Goal: Task Accomplishment & Management: Complete application form

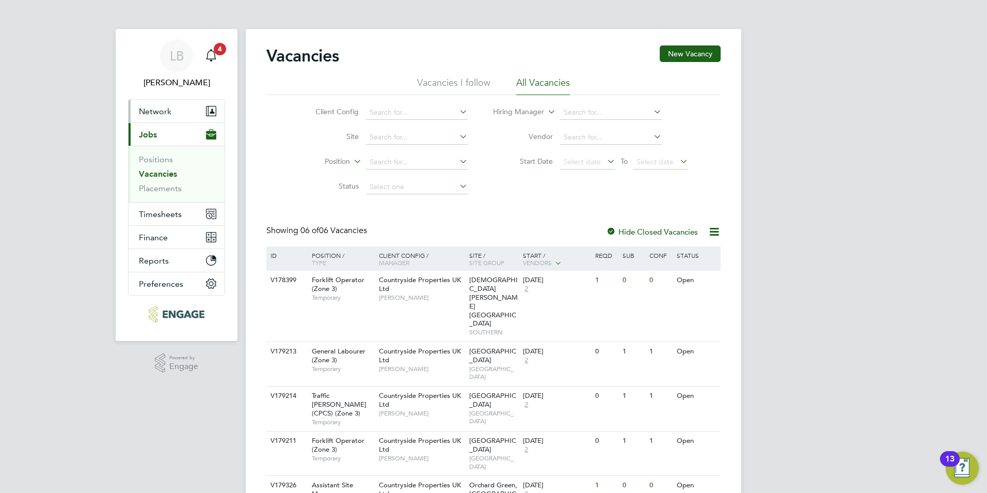
click at [152, 106] on span "Network" at bounding box center [155, 111] width 33 height 10
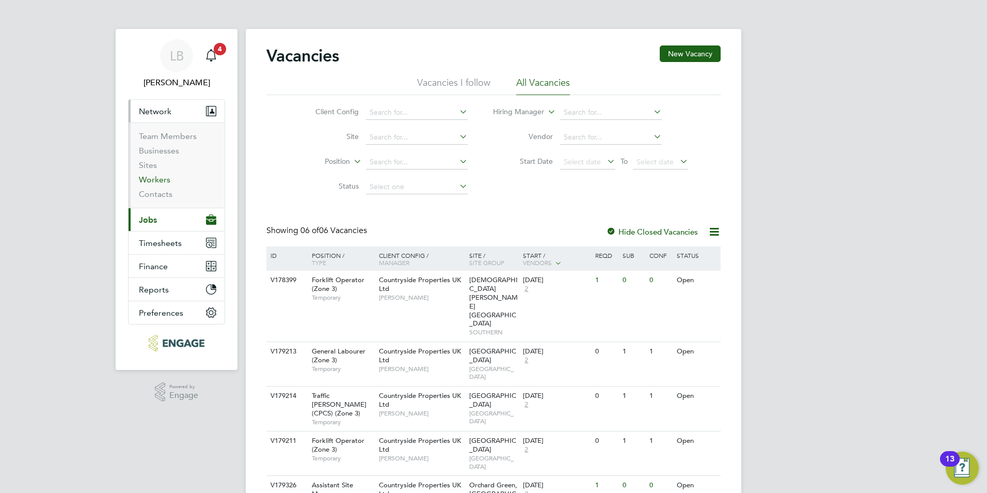
click at [156, 180] on link "Workers" at bounding box center [154, 180] width 31 height 10
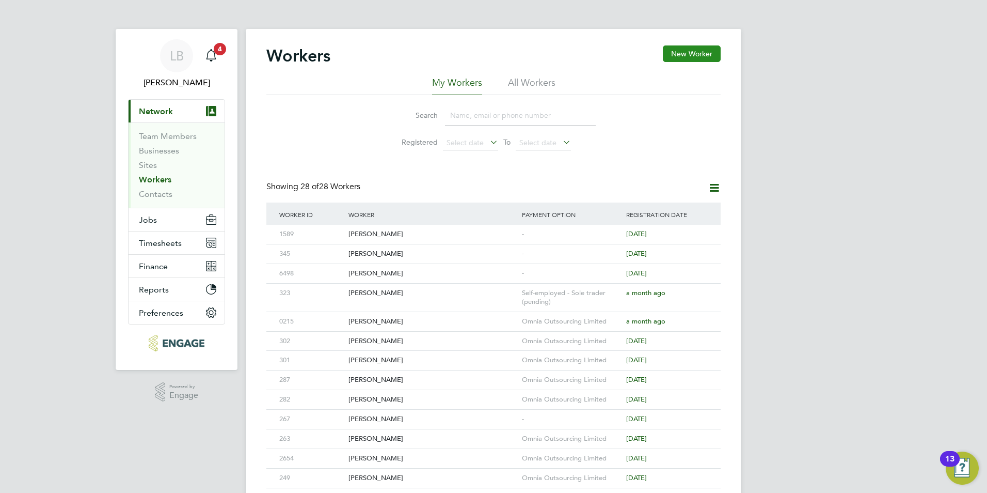
click at [676, 52] on button "New Worker" at bounding box center [692, 53] width 58 height 17
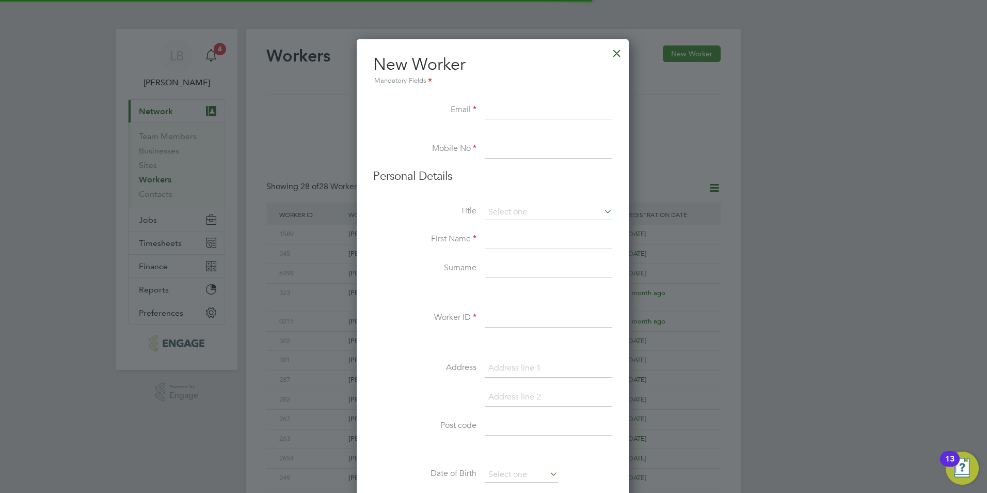
scroll to position [879, 274]
click at [533, 111] on input at bounding box center [549, 110] width 128 height 19
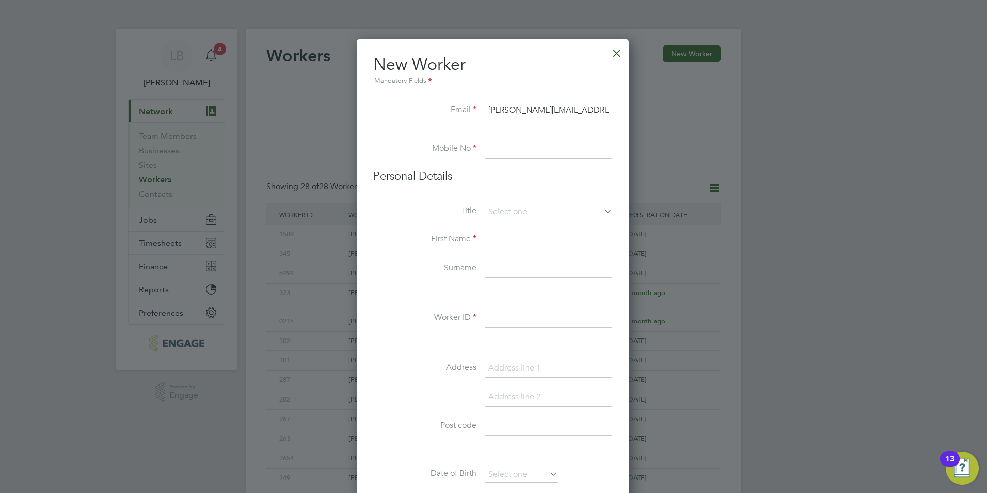
type input "[PERSON_NAME][EMAIL_ADDRESS][PERSON_NAME][DOMAIN_NAME]"
click at [549, 139] on li at bounding box center [492, 135] width 239 height 10
click at [549, 144] on input at bounding box center [549, 149] width 128 height 19
type input "01252330090"
drag, startPoint x: 377, startPoint y: 178, endPoint x: 504, endPoint y: 220, distance: 133.2
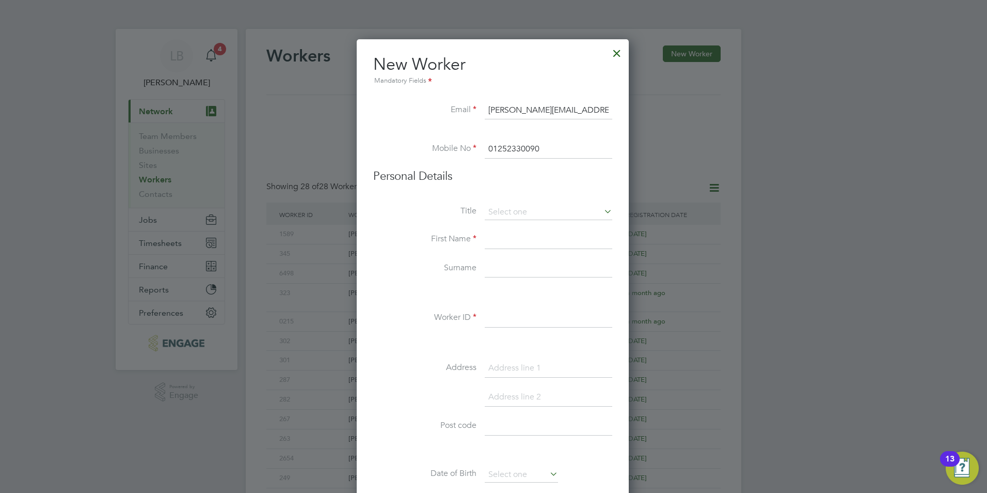
click at [378, 179] on h3 "Personal Details" at bounding box center [492, 176] width 239 height 15
click at [537, 206] on input at bounding box center [549, 211] width 128 height 15
click at [509, 226] on li "Mr" at bounding box center [548, 226] width 129 height 13
type input "Mr"
drag, startPoint x: 508, startPoint y: 245, endPoint x: 508, endPoint y: 238, distance: 6.7
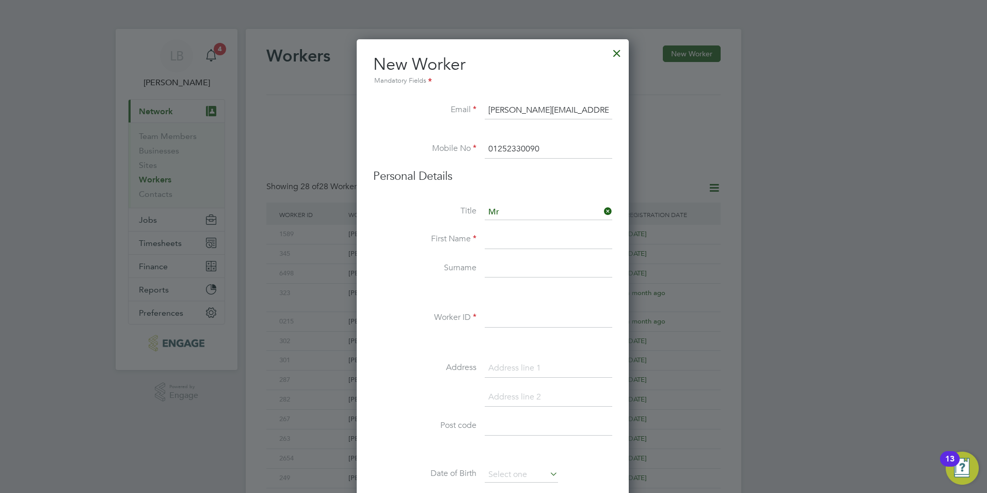
click at [508, 244] on input at bounding box center [549, 239] width 128 height 19
type input "[PERSON_NAME]"
type input "Coyle"
click at [525, 314] on input at bounding box center [549, 318] width 128 height 19
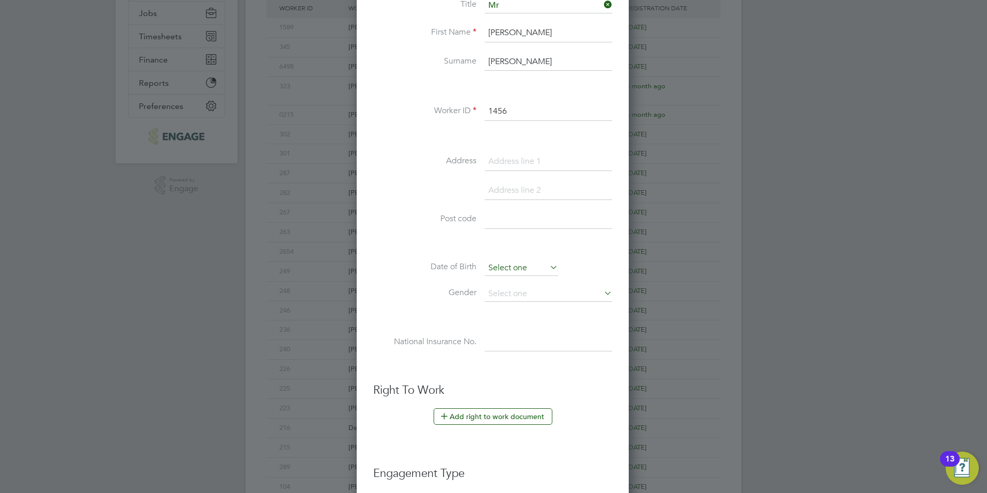
scroll to position [258, 0]
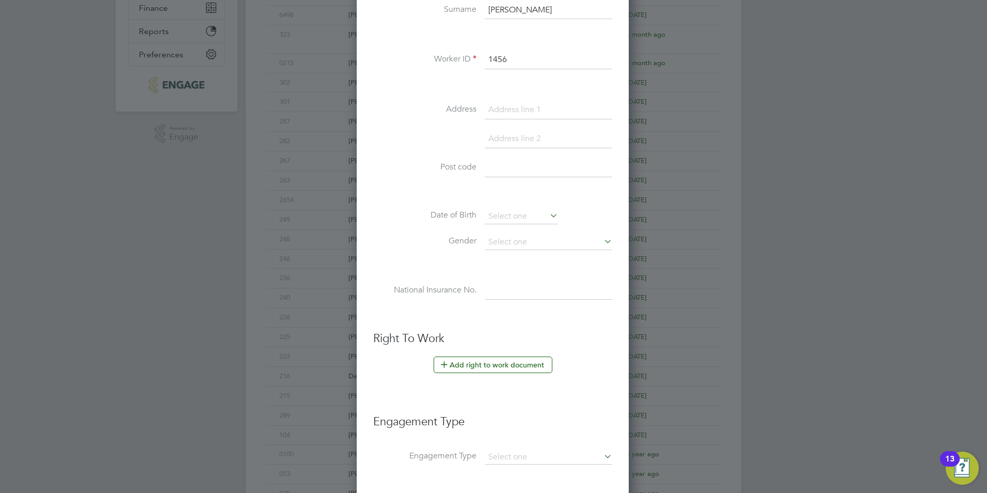
type input "1456"
click at [514, 370] on button "Add right to work document" at bounding box center [493, 364] width 119 height 17
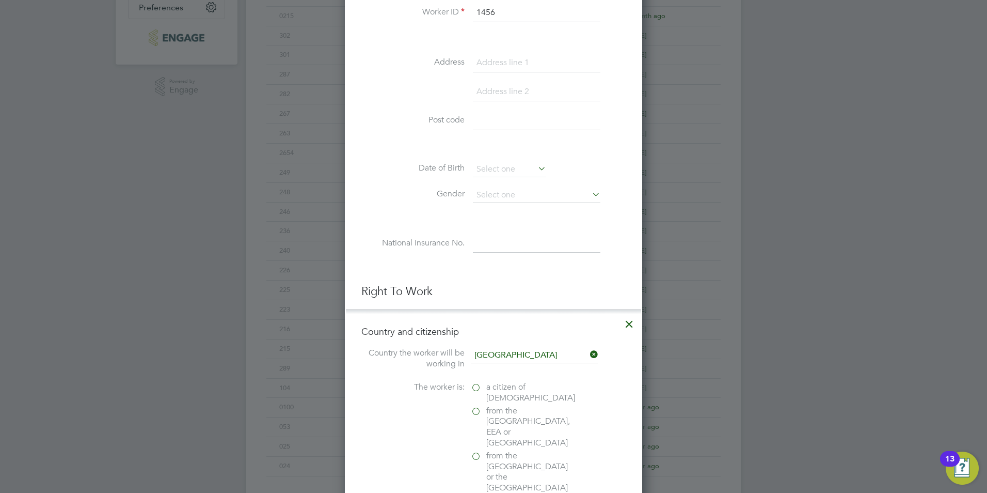
scroll to position [361, 0]
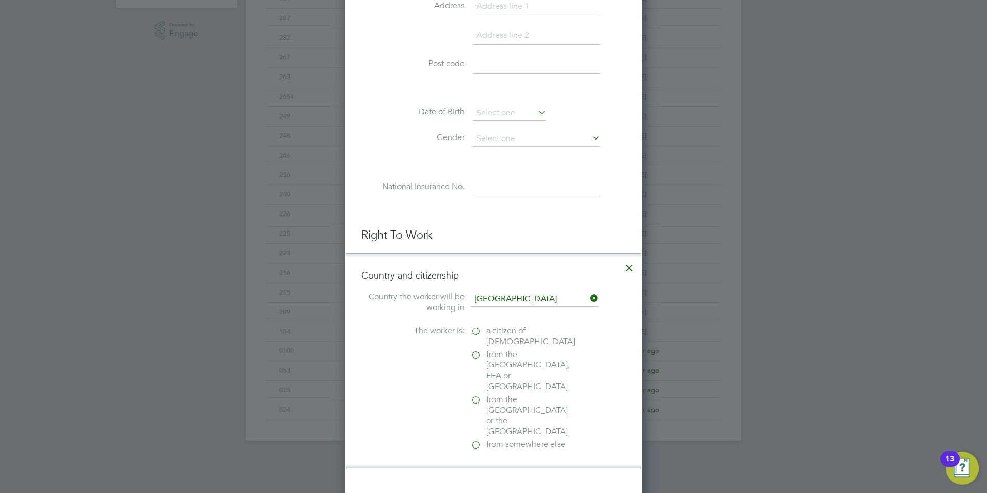
click at [474, 333] on label "a citizen of United Kingdom" at bounding box center [522, 336] width 103 height 22
click at [0, 0] on input "a citizen of United Kingdom" at bounding box center [0, 0] width 0 height 0
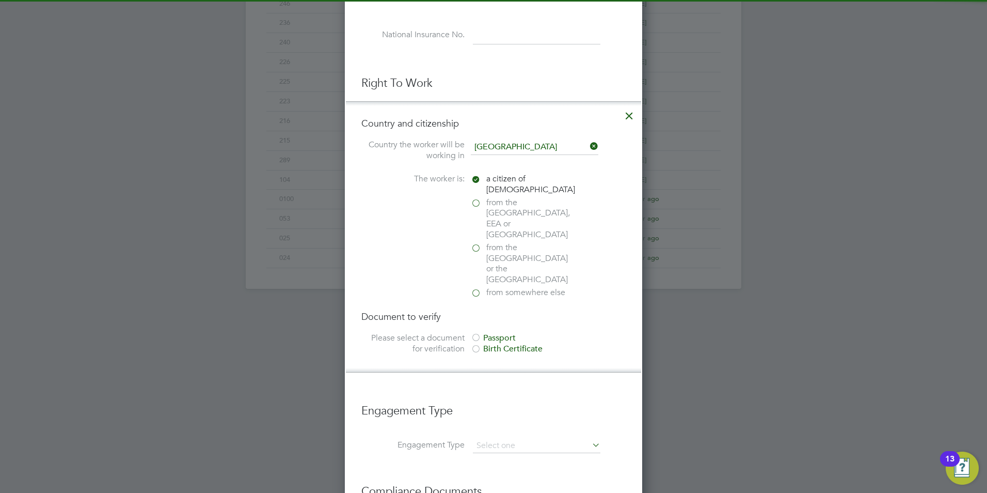
scroll to position [516, 0]
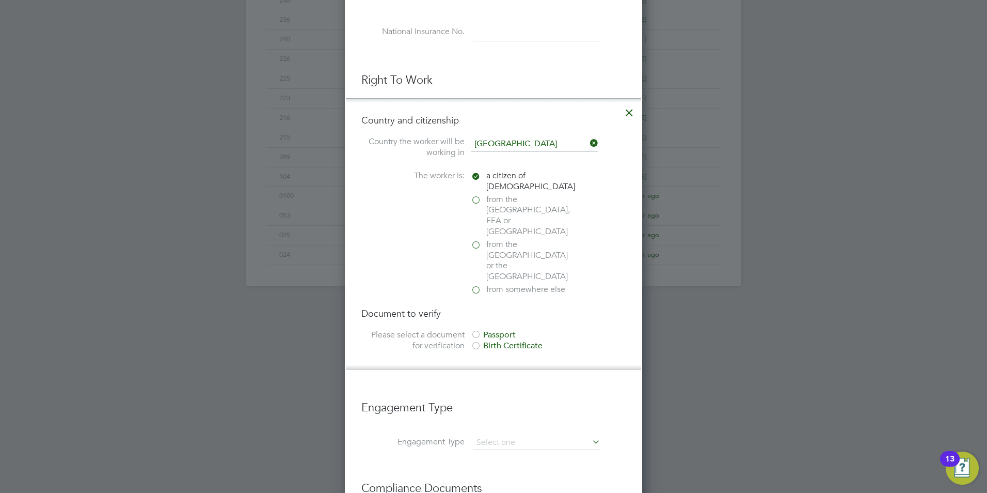
click at [476, 330] on div at bounding box center [476, 335] width 10 height 10
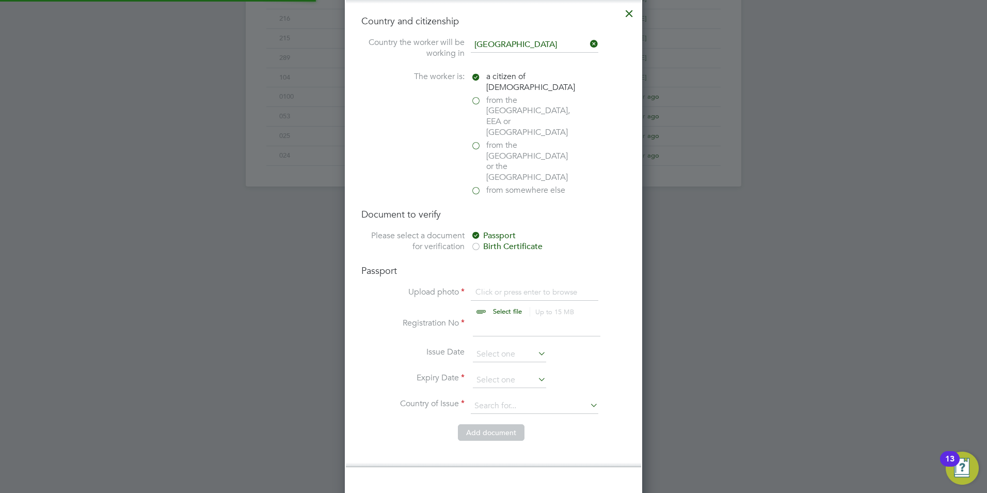
scroll to position [620, 0]
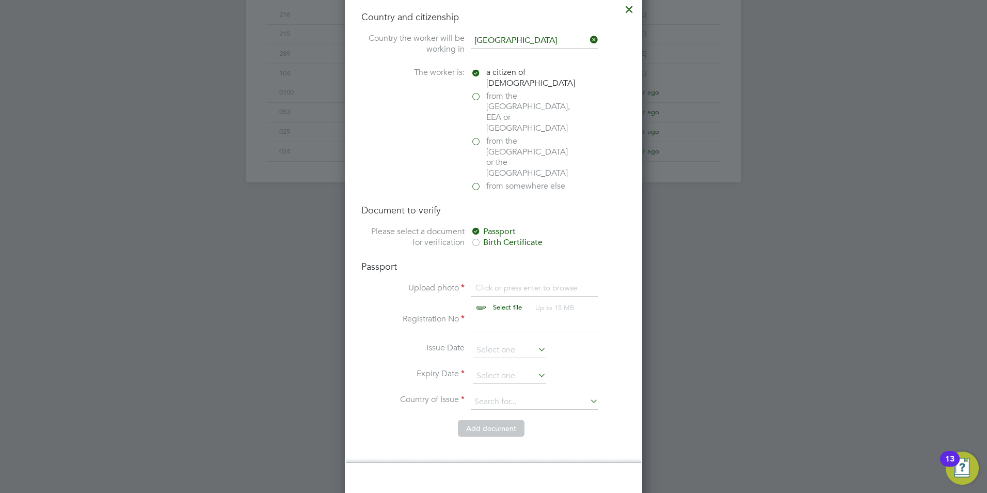
click at [484, 282] on input "file" at bounding box center [517, 297] width 162 height 31
type input "C:\fakepath\George Coyle ID.jpg"
click at [509, 313] on input at bounding box center [537, 322] width 128 height 19
click at [512, 313] on input at bounding box center [537, 322] width 128 height 19
type input "553815358"
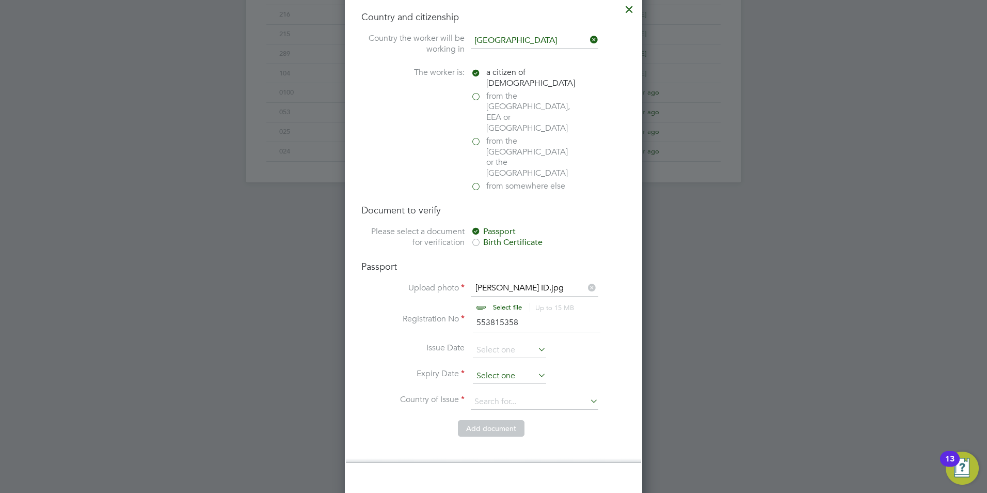
click at [494, 368] on input at bounding box center [509, 375] width 73 height 15
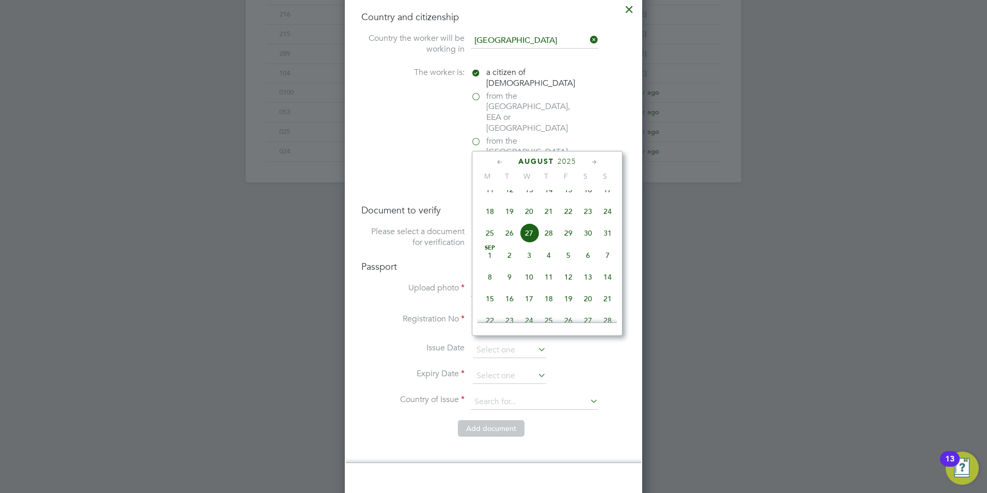
click at [502, 162] on icon at bounding box center [500, 161] width 10 height 11
click at [500, 162] on icon at bounding box center [500, 161] width 10 height 11
click at [530, 163] on span "June" at bounding box center [536, 161] width 23 height 9
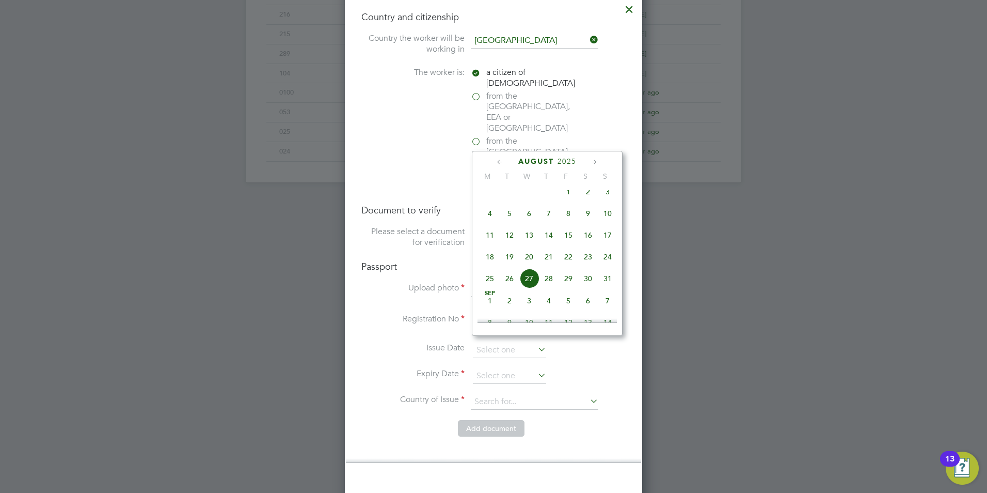
click at [541, 161] on span "August" at bounding box center [536, 161] width 36 height 9
click at [544, 162] on span "August" at bounding box center [536, 161] width 36 height 9
click at [545, 157] on span "August" at bounding box center [536, 161] width 36 height 9
click at [502, 160] on icon at bounding box center [500, 161] width 10 height 11
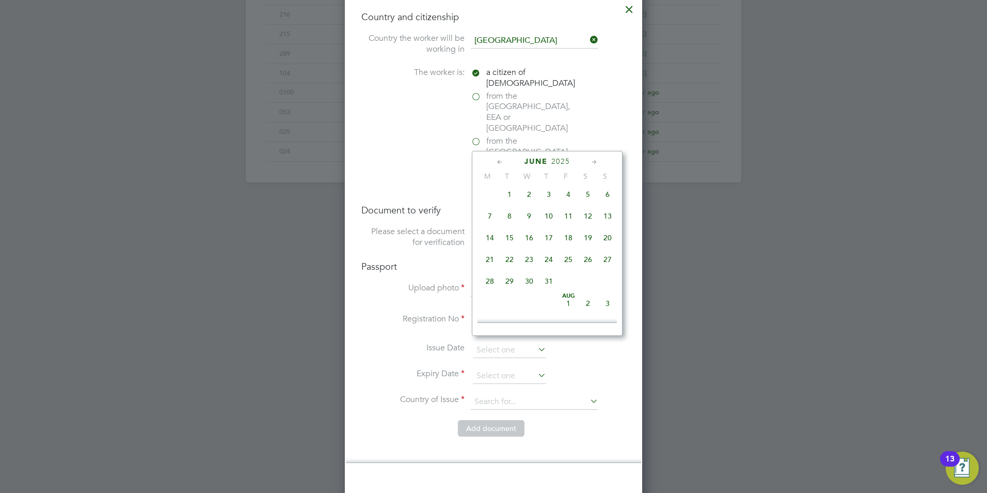
scroll to position [112, 0]
click at [502, 160] on icon at bounding box center [500, 161] width 10 height 11
click at [530, 164] on span "March" at bounding box center [536, 161] width 33 height 9
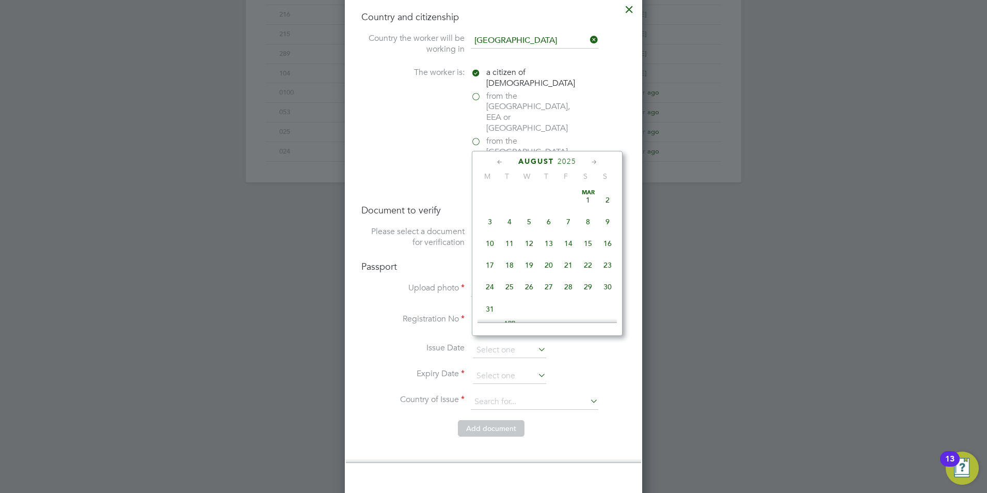
scroll to position [602, 0]
click at [530, 164] on span "August" at bounding box center [536, 161] width 36 height 9
click at [534, 159] on span "August" at bounding box center [536, 161] width 36 height 9
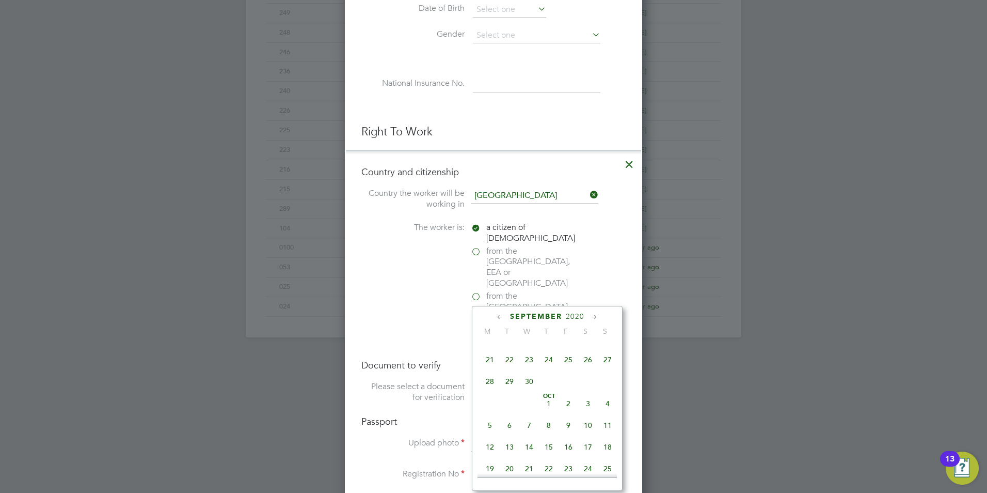
scroll to position [134, 0]
click at [703, 372] on div at bounding box center [493, 246] width 987 height 493
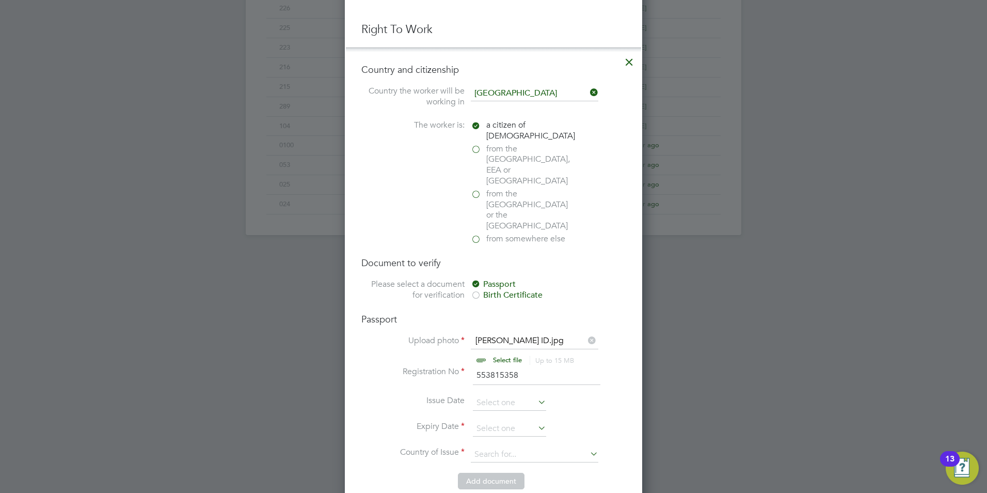
scroll to position [568, 0]
click at [479, 420] on input at bounding box center [509, 427] width 73 height 15
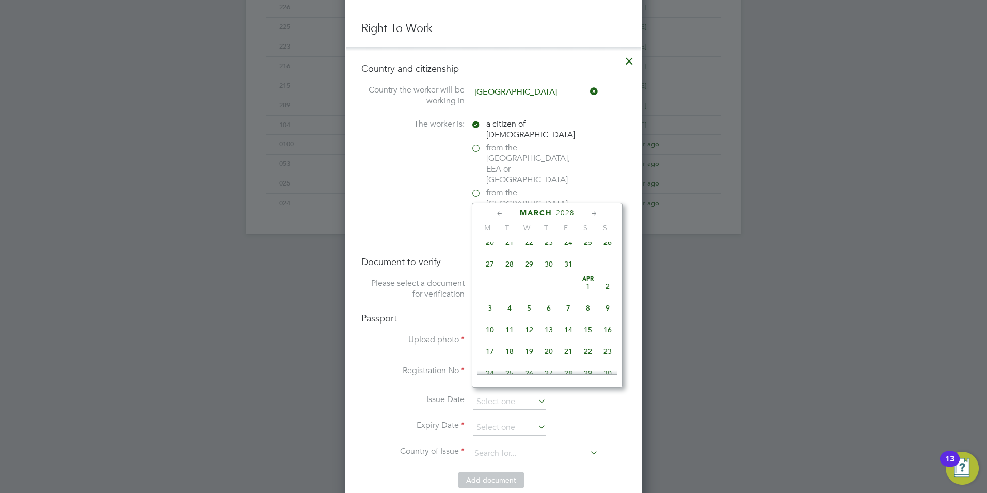
scroll to position [3999, 0]
click at [529, 270] on span "19" at bounding box center [529, 260] width 20 height 20
type input "19 Apr 2028"
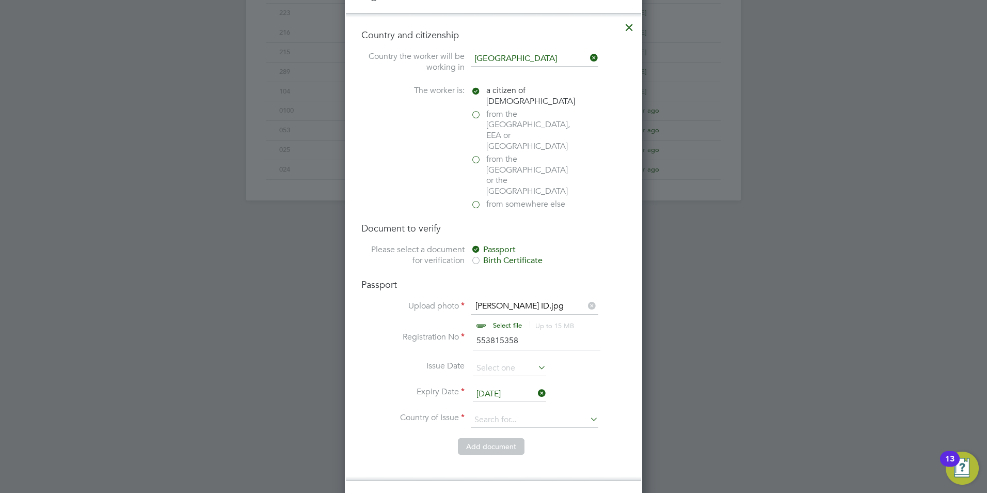
scroll to position [620, 0]
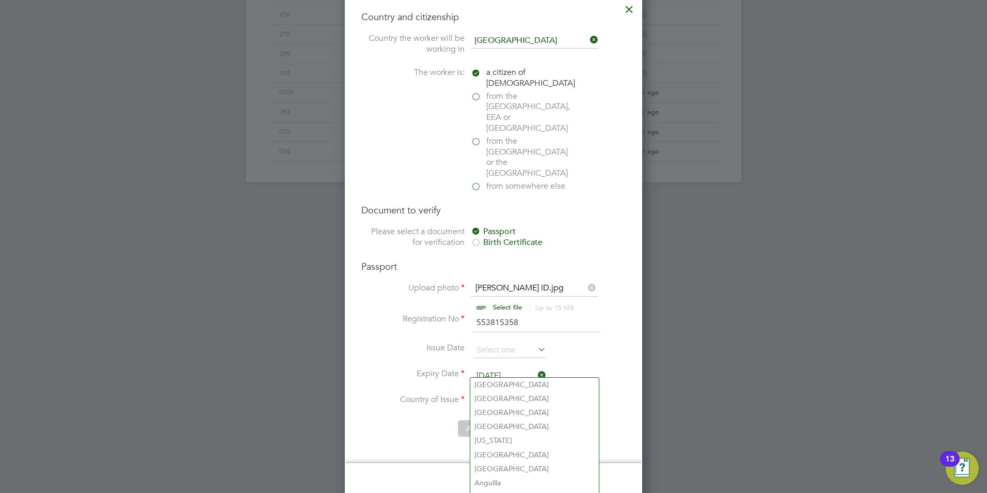
click at [503, 394] on input at bounding box center [535, 401] width 128 height 15
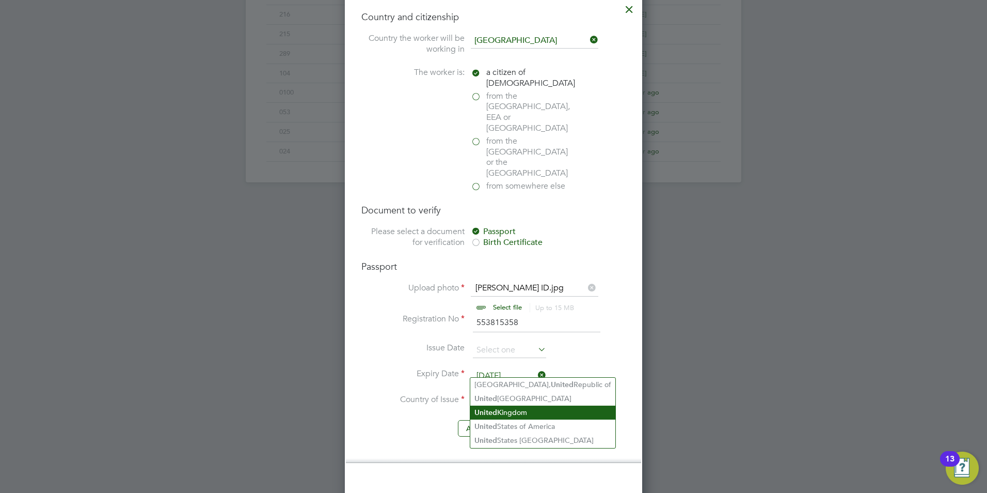
click at [505, 409] on li "United Kingdom" at bounding box center [542, 412] width 145 height 14
type input "United Kingdom"
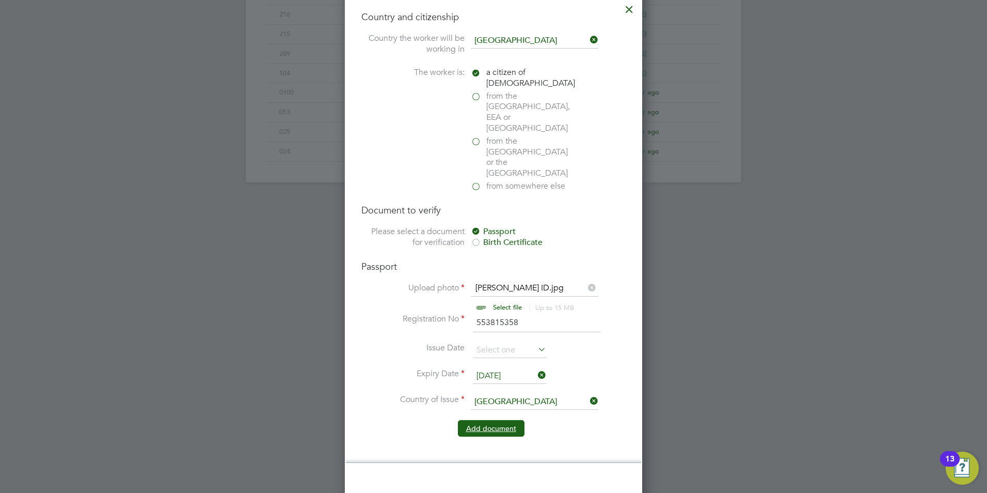
click at [491, 420] on button "Add document" at bounding box center [491, 428] width 67 height 17
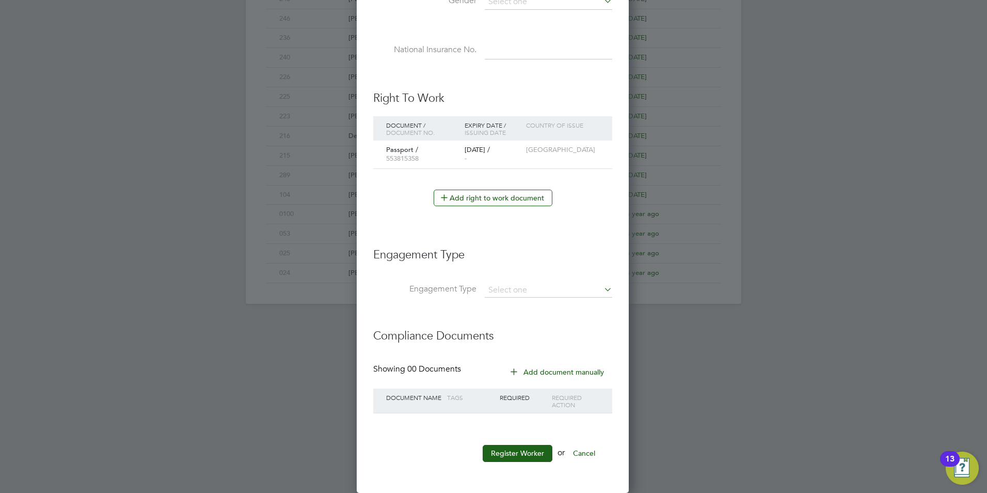
click at [550, 374] on button "Add document manually" at bounding box center [557, 372] width 109 height 17
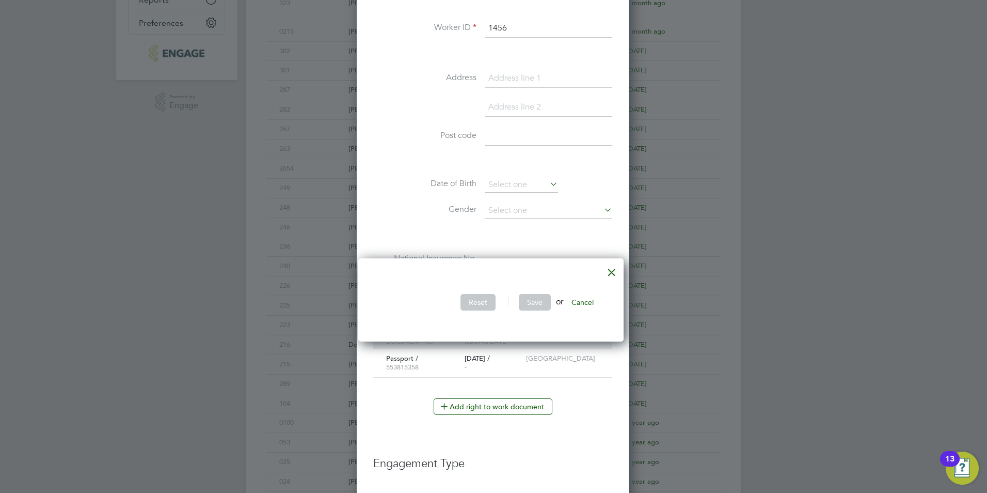
scroll to position [188, 0]
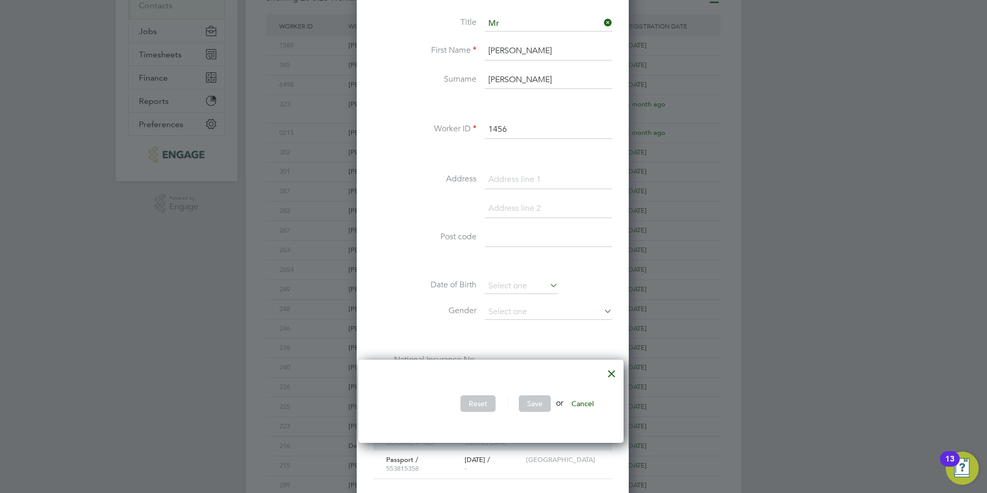
click at [614, 373] on div at bounding box center [612, 370] width 19 height 19
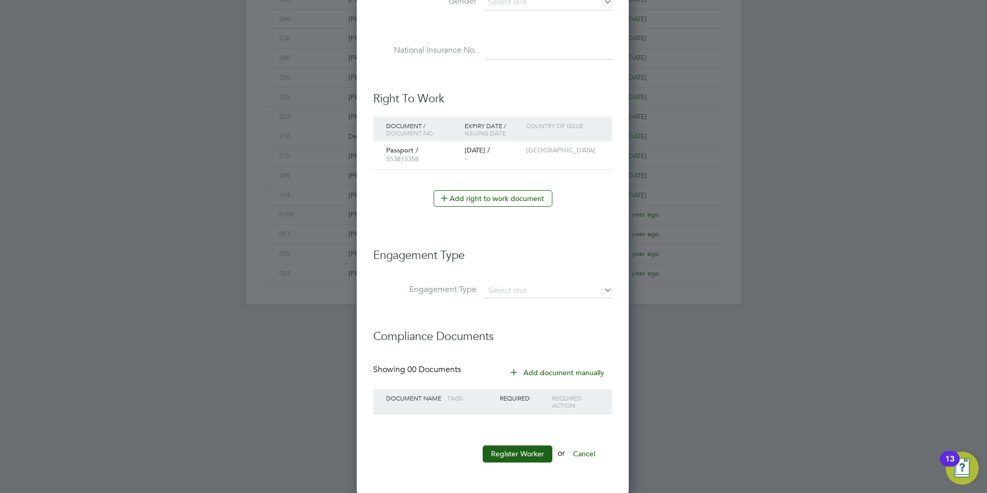
scroll to position [498, 0]
click at [522, 453] on button "Register Worker" at bounding box center [518, 453] width 70 height 17
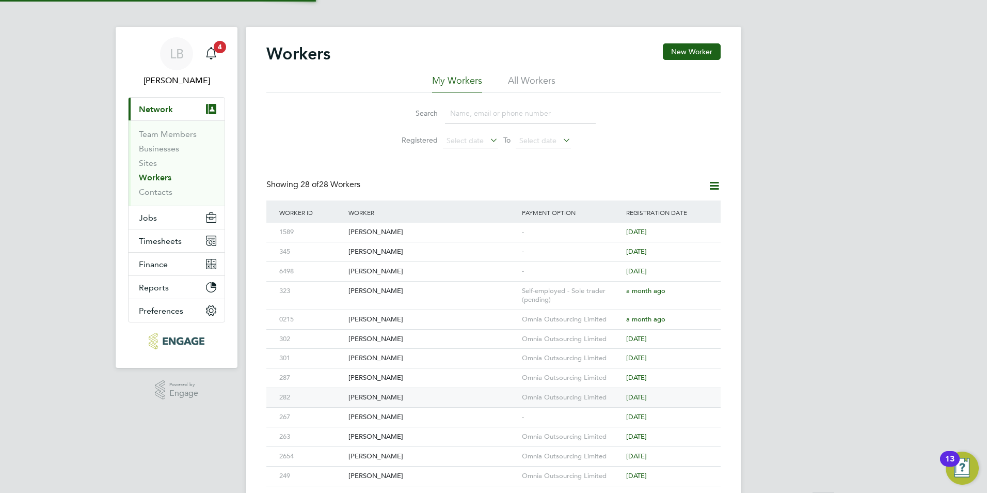
scroll to position [0, 0]
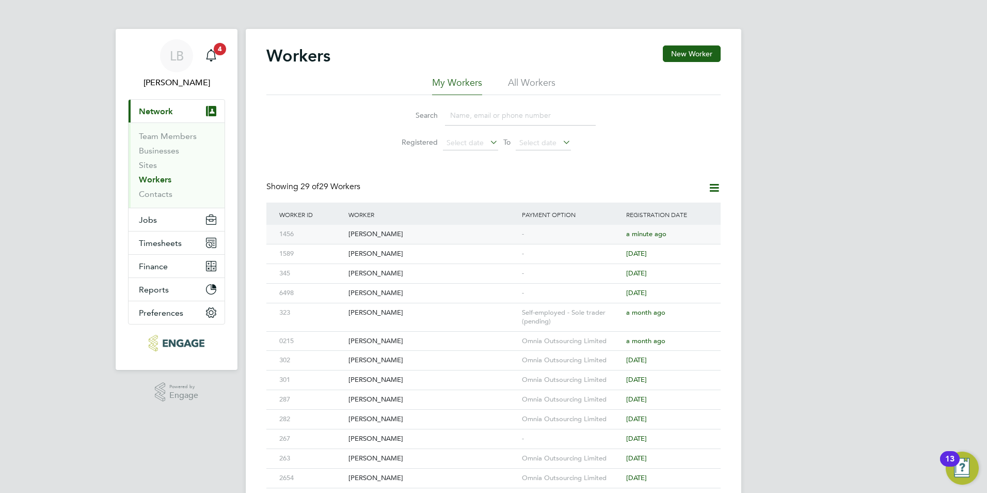
click at [654, 232] on span "a minute ago" at bounding box center [646, 233] width 40 height 9
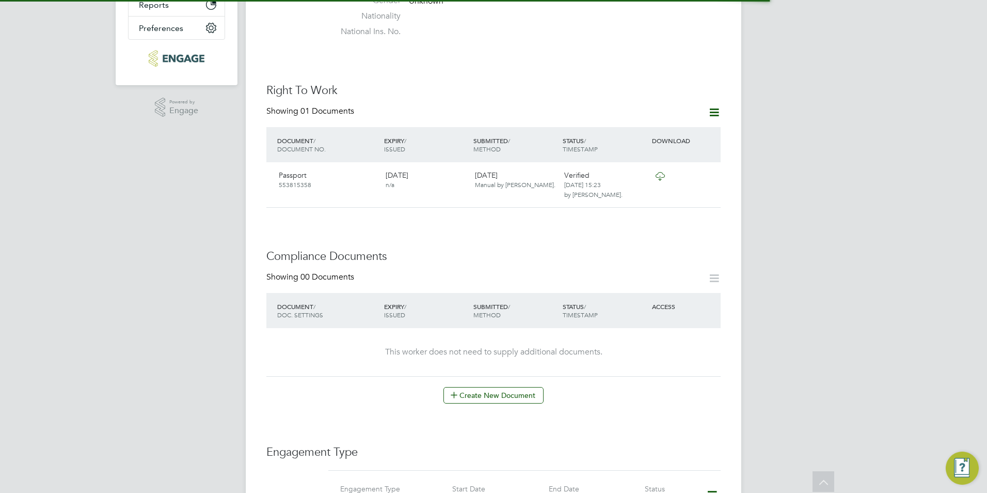
scroll to position [361, 0]
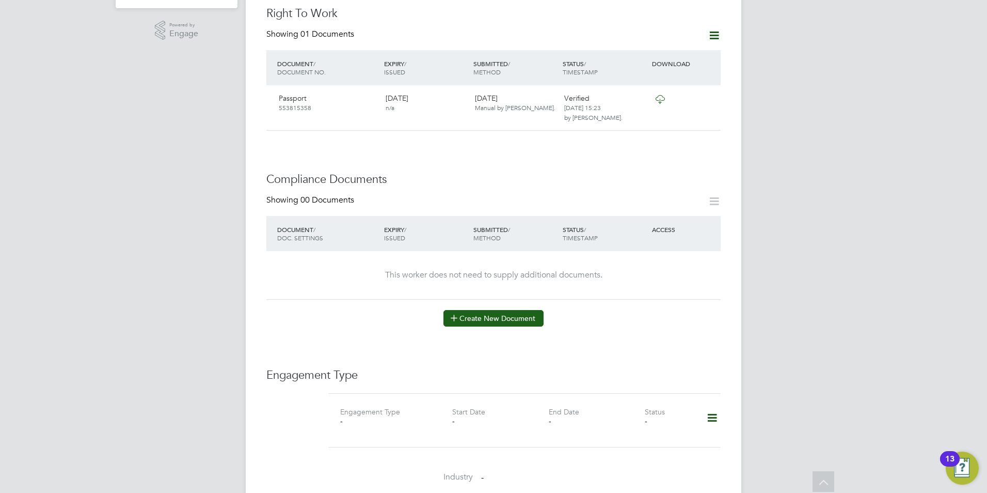
drag, startPoint x: 498, startPoint y: 296, endPoint x: 491, endPoint y: 287, distance: 11.5
click at [498, 296] on div "Worker Details Unfollow GC [PERSON_NAME] m: 01252330090 Personal Details ID 145…" at bounding box center [493, 276] width 454 height 1185
click at [491, 310] on button "Create New Document" at bounding box center [494, 318] width 100 height 17
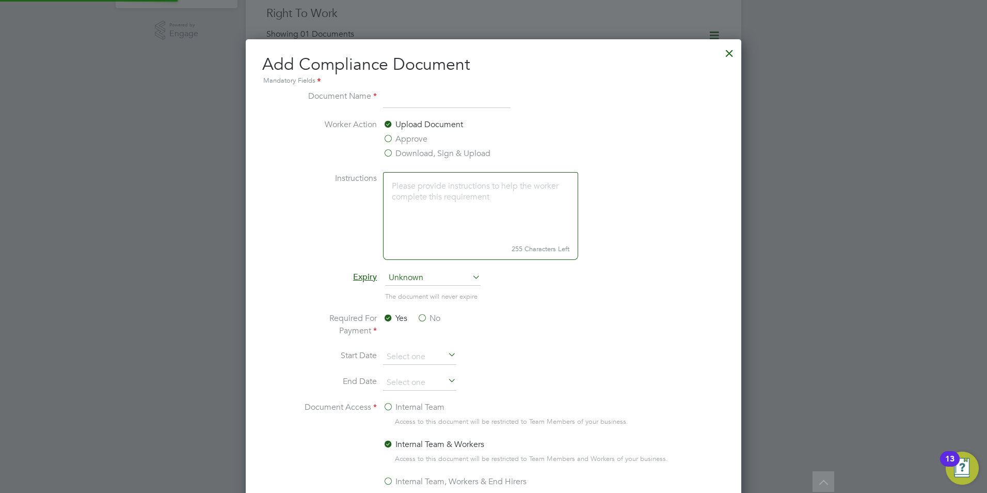
scroll to position [542, 496]
click at [390, 137] on label "Approve" at bounding box center [405, 139] width 44 height 12
click at [0, 0] on input "Approve" at bounding box center [0, 0] width 0 height 0
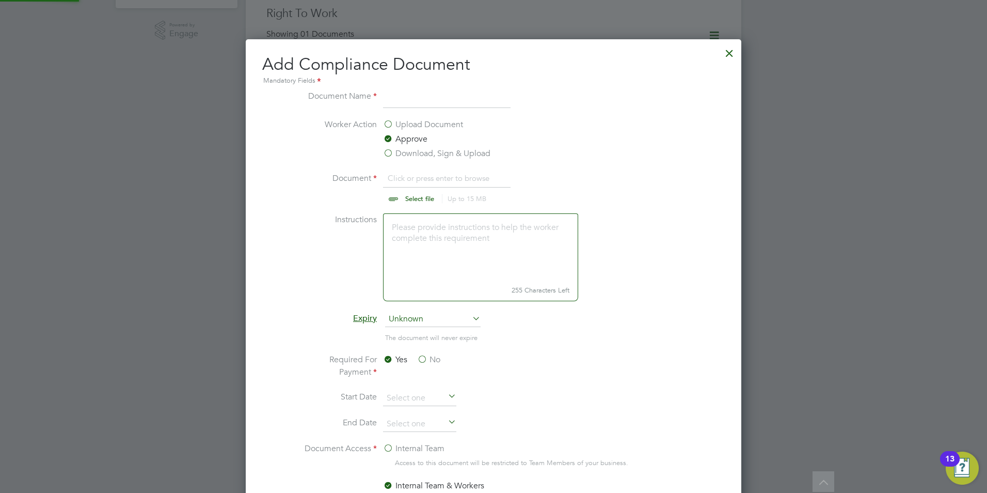
scroll to position [15, 128]
click at [399, 99] on input at bounding box center [447, 99] width 128 height 19
type input "SSSTS"
click at [406, 196] on input "file" at bounding box center [430, 187] width 162 height 31
type input "C:\fakepath\George Coyle SSSTS.pdf"
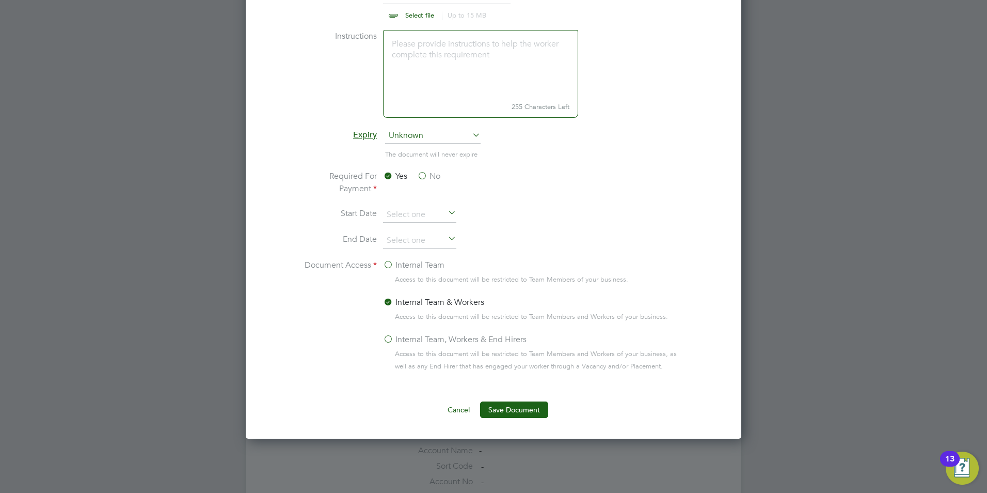
scroll to position [568, 0]
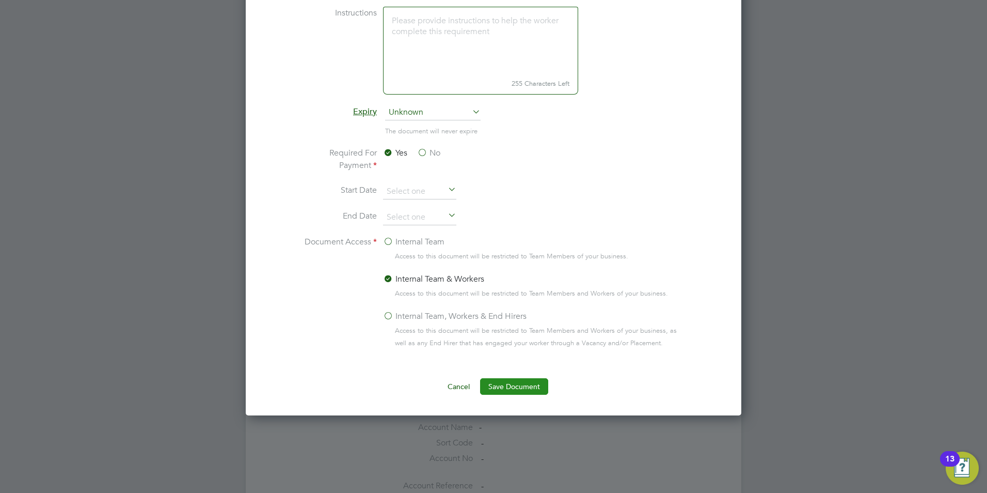
click at [502, 385] on button "Save Document" at bounding box center [514, 386] width 68 height 17
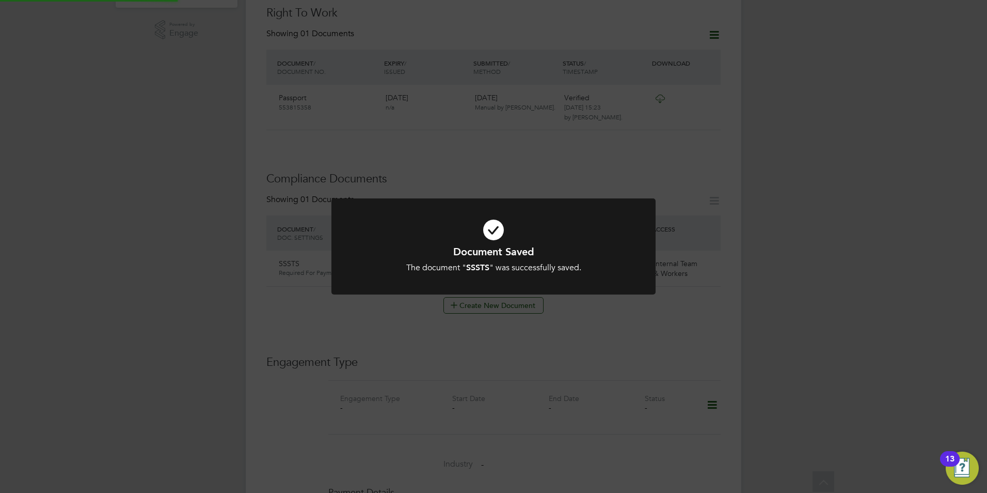
scroll to position [361, 0]
click at [486, 235] on icon at bounding box center [493, 230] width 269 height 40
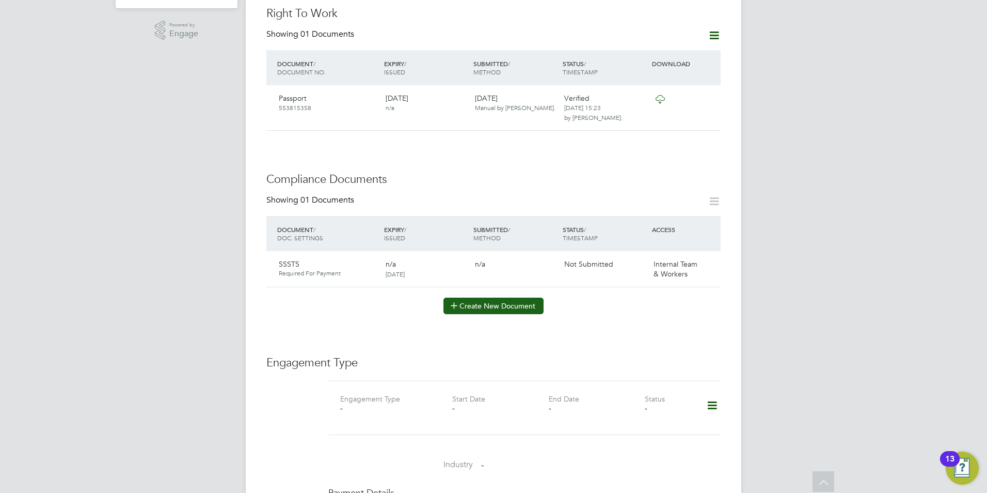
click at [475, 297] on button "Create New Document" at bounding box center [494, 305] width 100 height 17
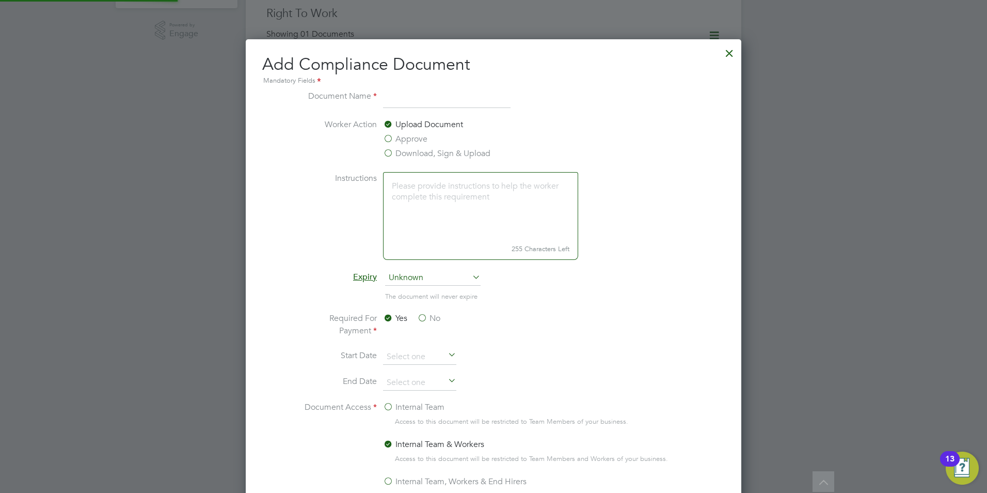
scroll to position [542, 496]
click at [386, 138] on label "Approve" at bounding box center [405, 139] width 44 height 12
click at [0, 0] on input "Approve" at bounding box center [0, 0] width 0 height 0
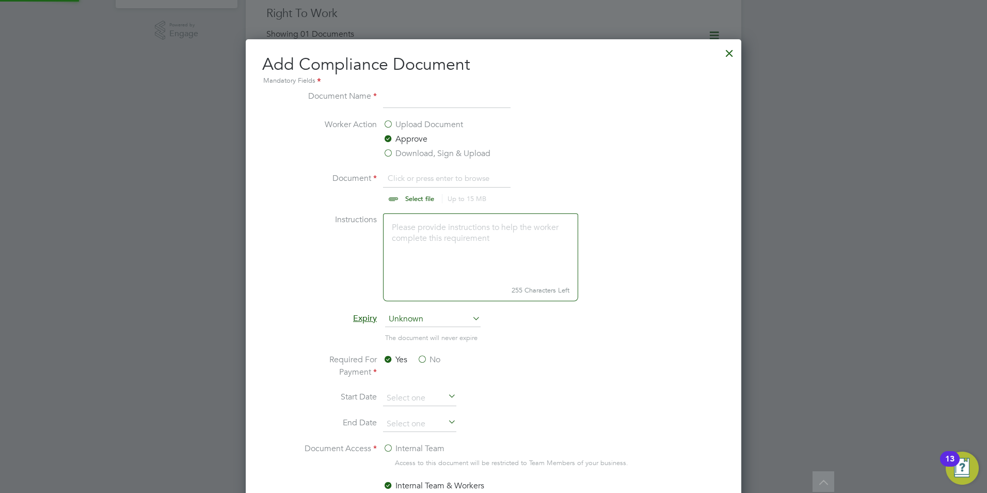
scroll to position [15, 128]
click at [392, 104] on input at bounding box center [447, 99] width 128 height 19
type input "CSCS"
click at [408, 197] on input "file" at bounding box center [430, 187] width 162 height 31
type input "C:\fakepath\George Coyle CSCS.jpg"
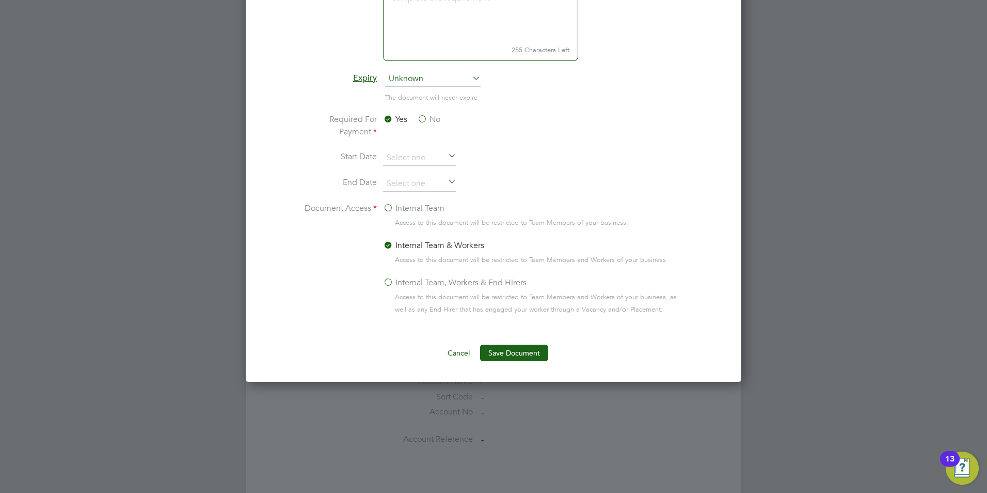
scroll to position [671, 0]
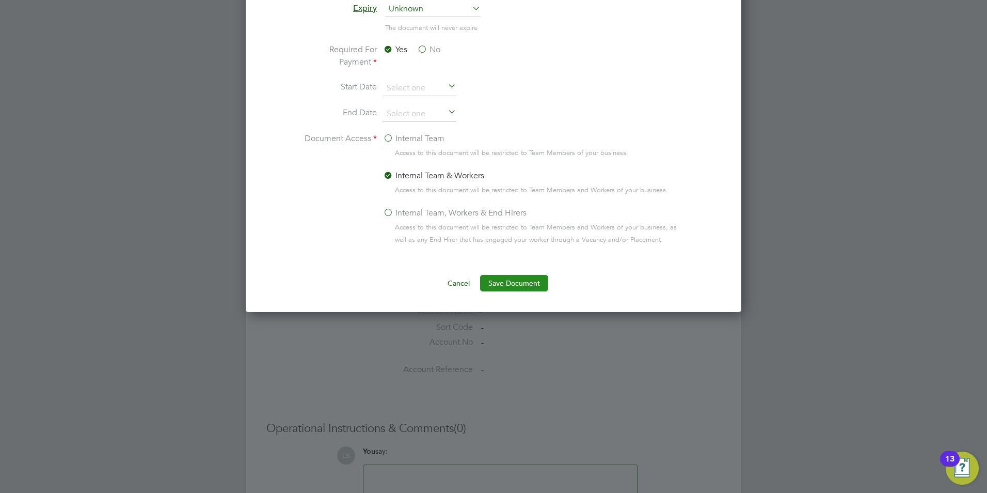
click at [512, 281] on button "Save Document" at bounding box center [514, 283] width 68 height 17
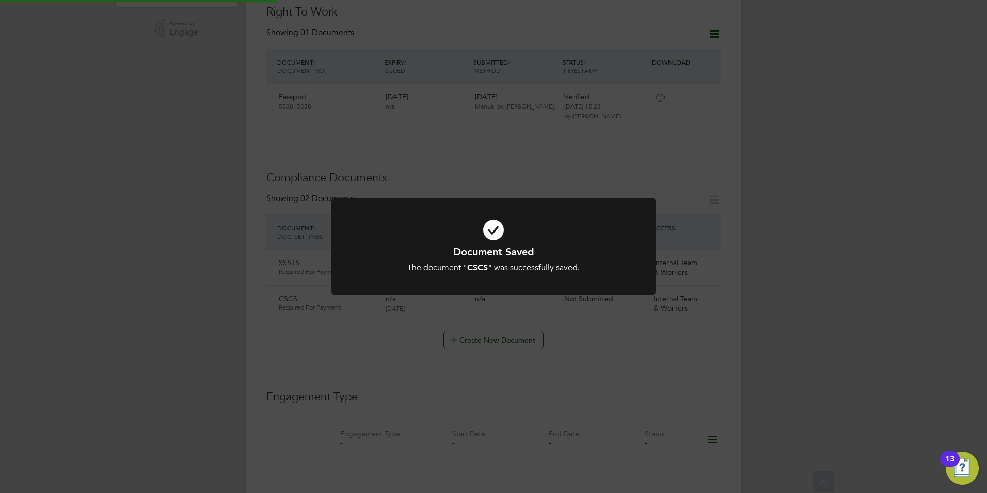
scroll to position [361, 0]
click at [495, 228] on icon at bounding box center [493, 230] width 269 height 40
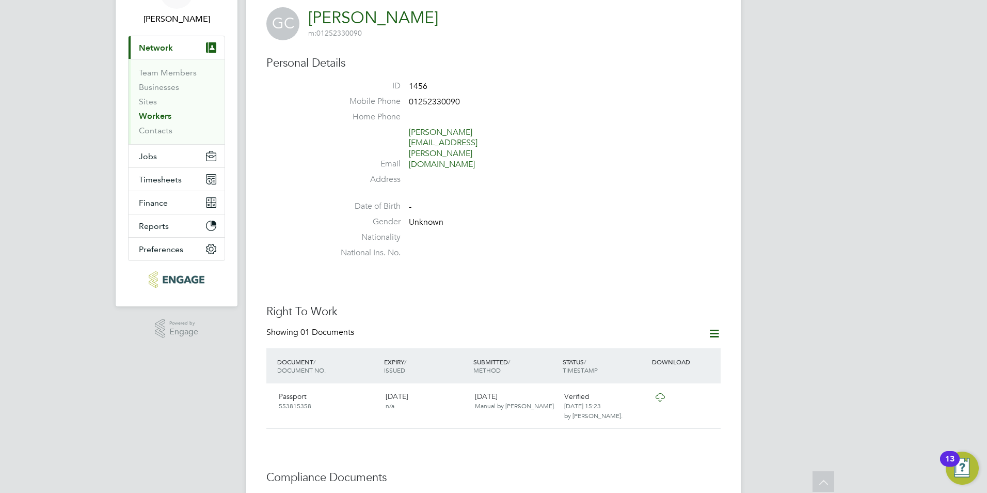
scroll to position [0, 0]
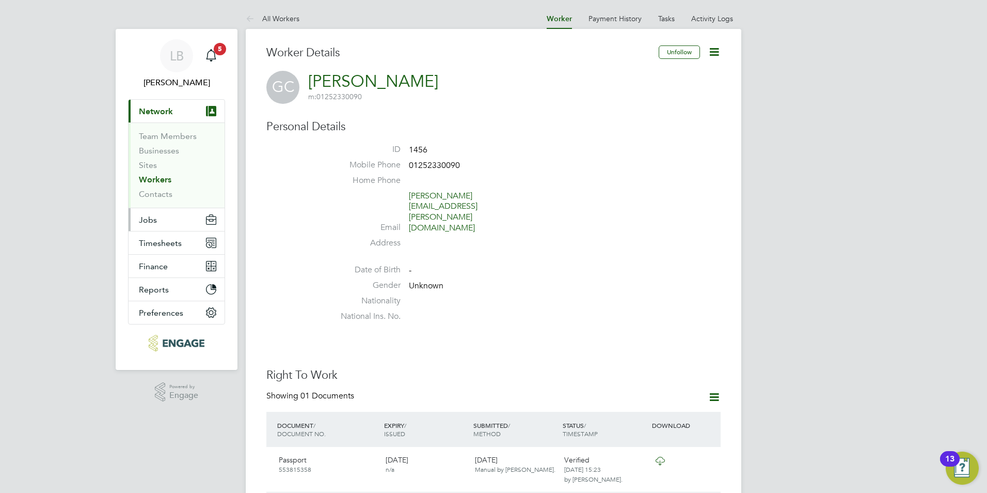
click at [163, 221] on button "Jobs" at bounding box center [177, 219] width 96 height 23
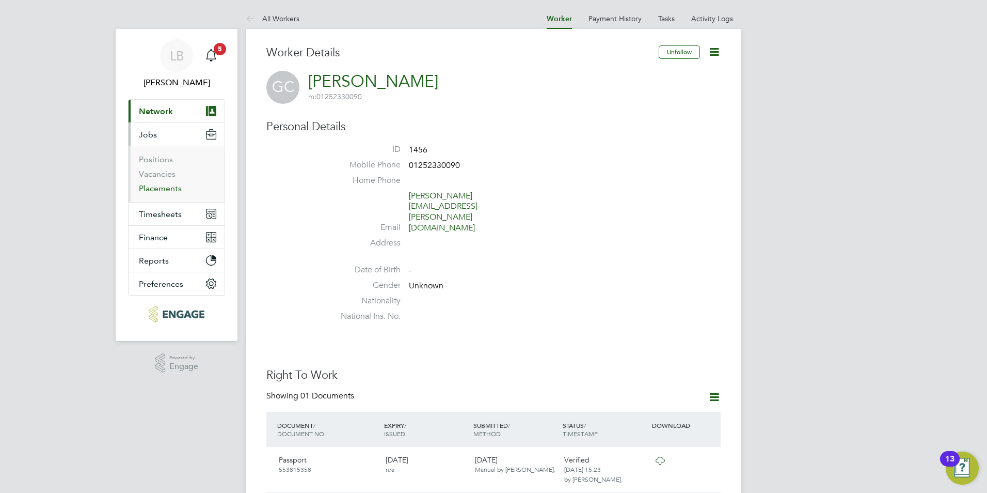
click at [167, 192] on link "Placements" at bounding box center [160, 188] width 43 height 10
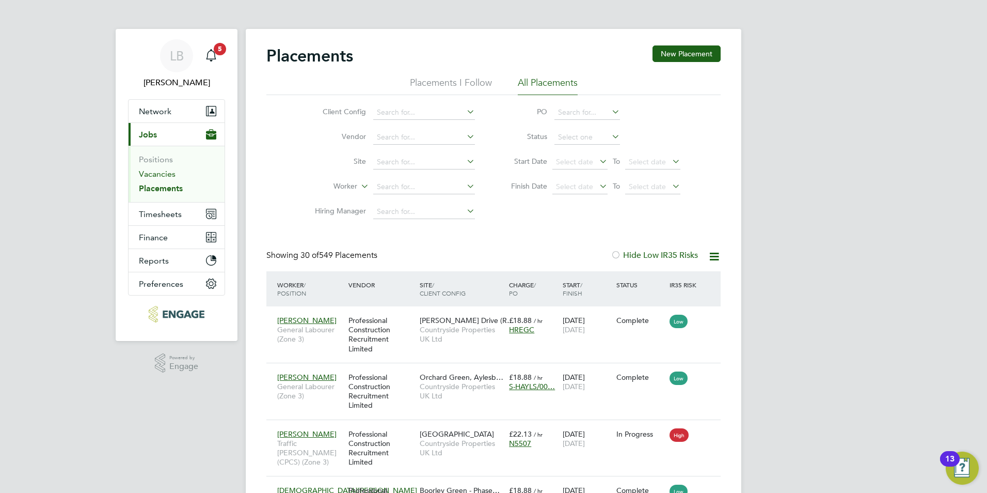
click at [151, 173] on link "Vacancies" at bounding box center [157, 174] width 37 height 10
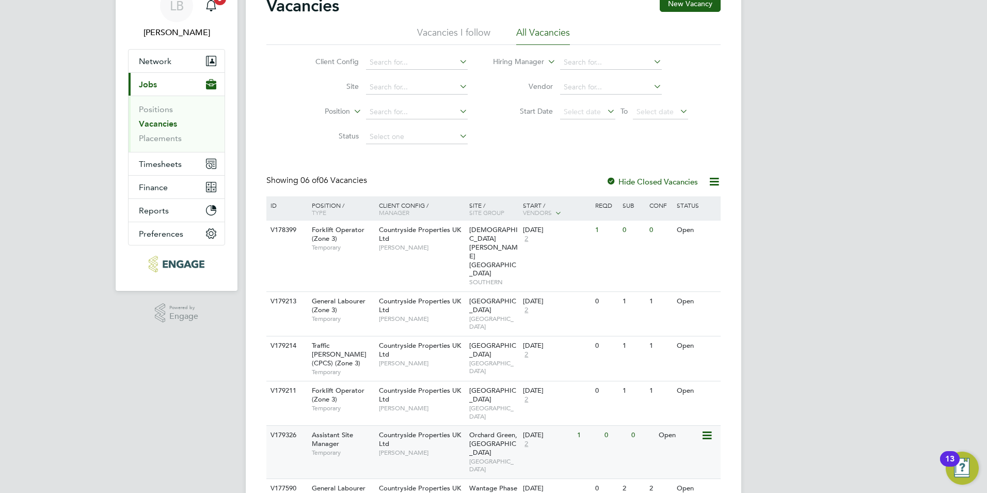
click at [710, 429] on icon at bounding box center [706, 435] width 10 height 12
click at [624, 425] on div "V179326 Assistant Site Manager Temporary Countryside Properties UK Ltd Aaron Wa…" at bounding box center [493, 451] width 454 height 53
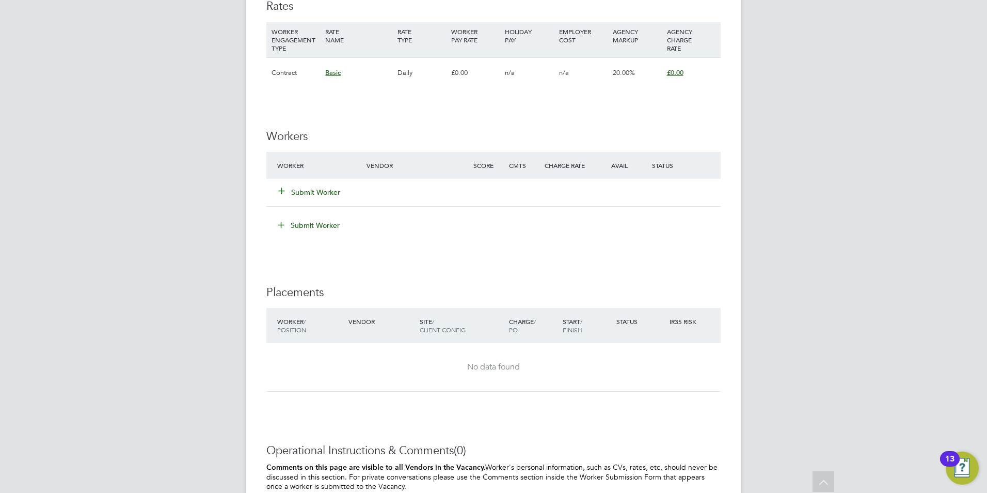
scroll to position [826, 0]
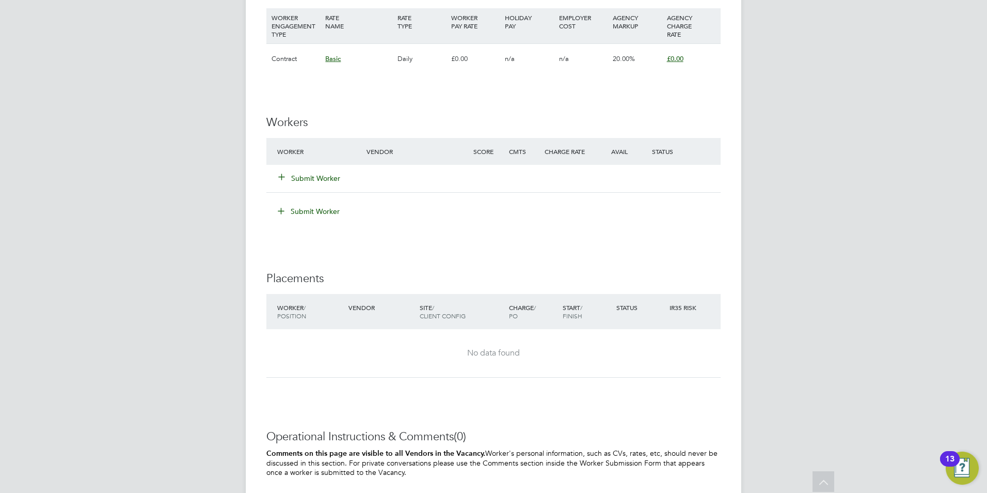
click at [309, 177] on button "Submit Worker" at bounding box center [310, 178] width 62 height 10
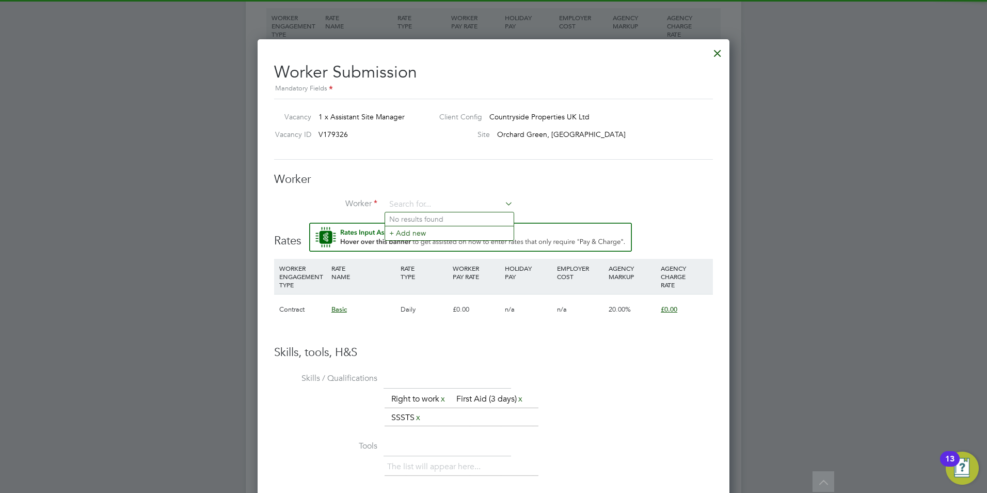
scroll to position [0, 0]
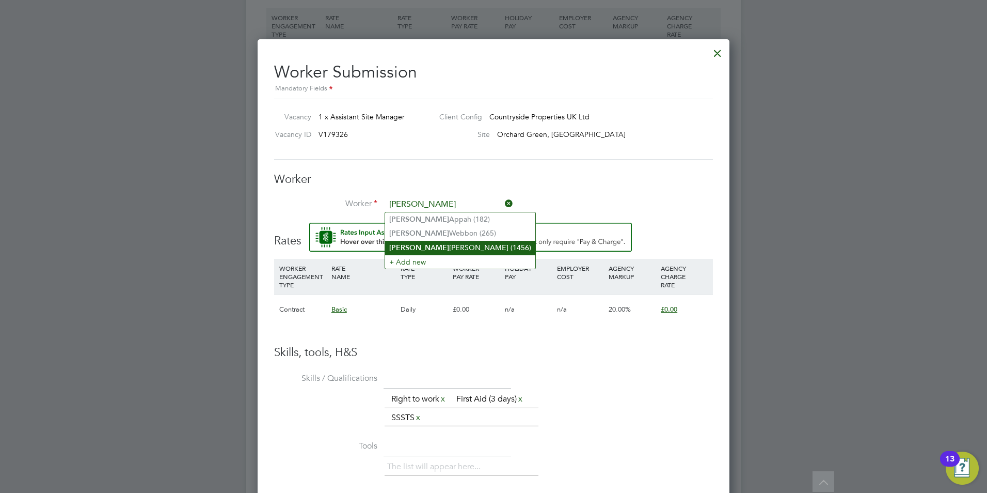
click at [401, 245] on b "[PERSON_NAME]" at bounding box center [419, 247] width 60 height 9
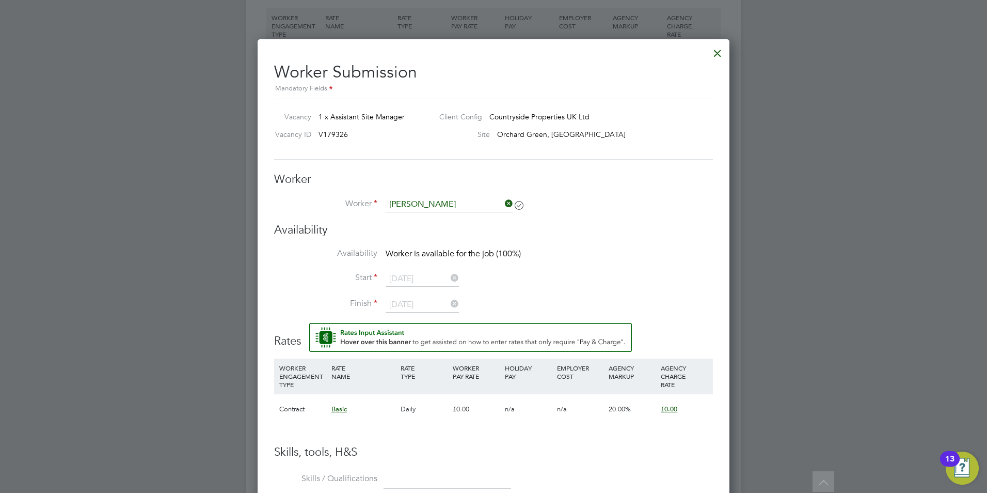
type input "[PERSON_NAME] (1456)"
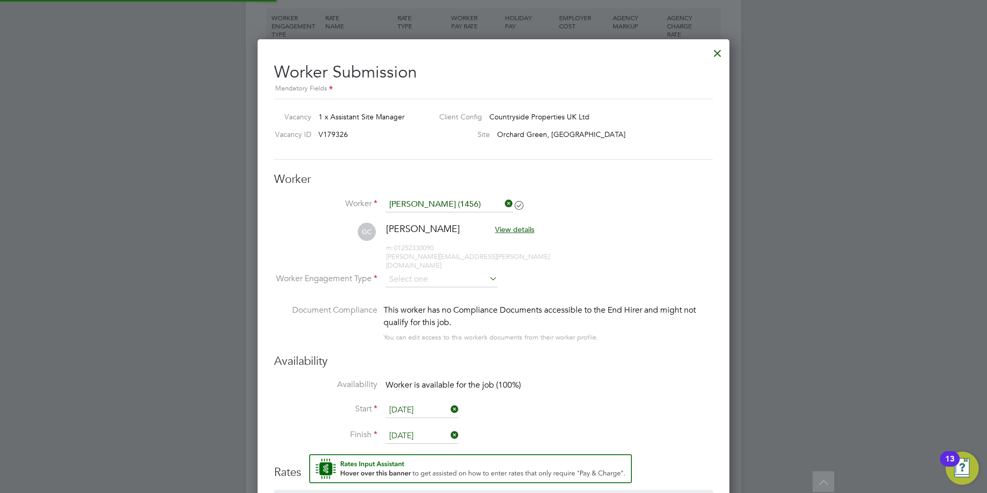
scroll to position [885, 472]
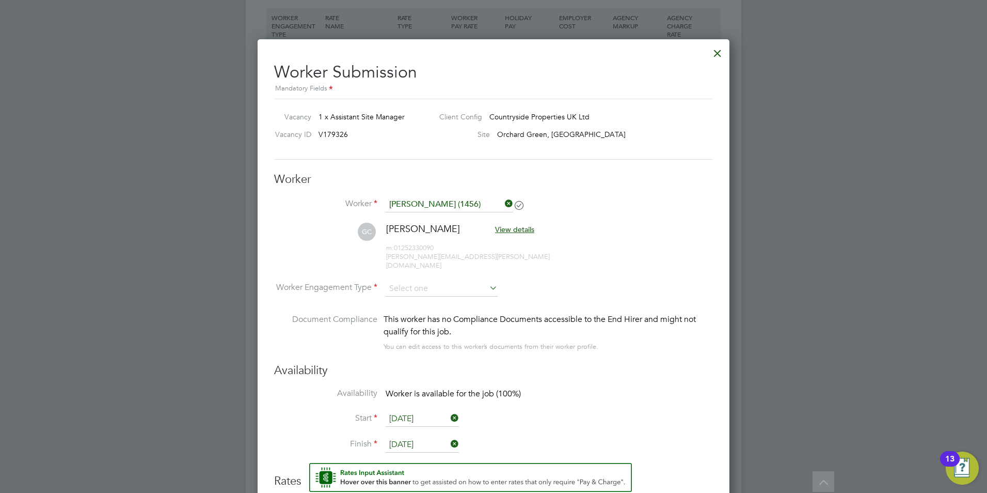
click at [427, 411] on input "[DATE]" at bounding box center [422, 418] width 73 height 15
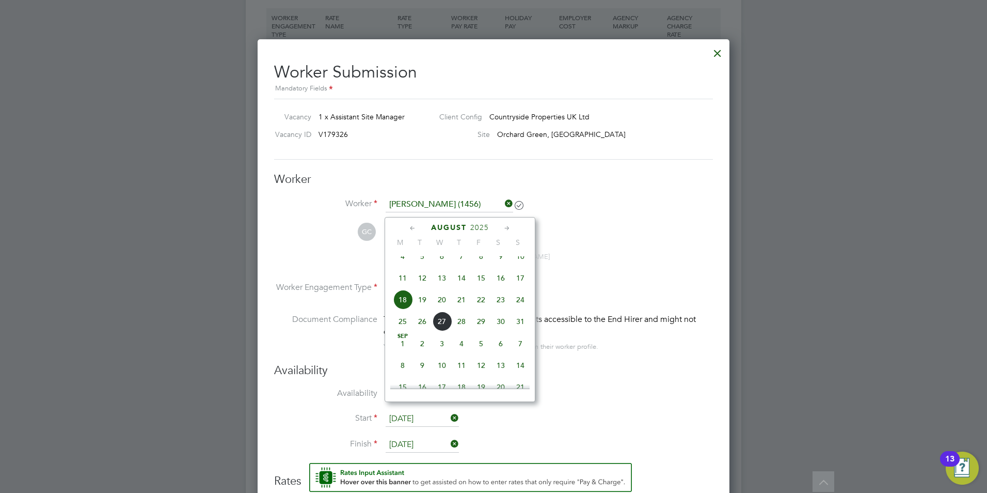
click at [402, 304] on span "18" at bounding box center [403, 300] width 20 height 20
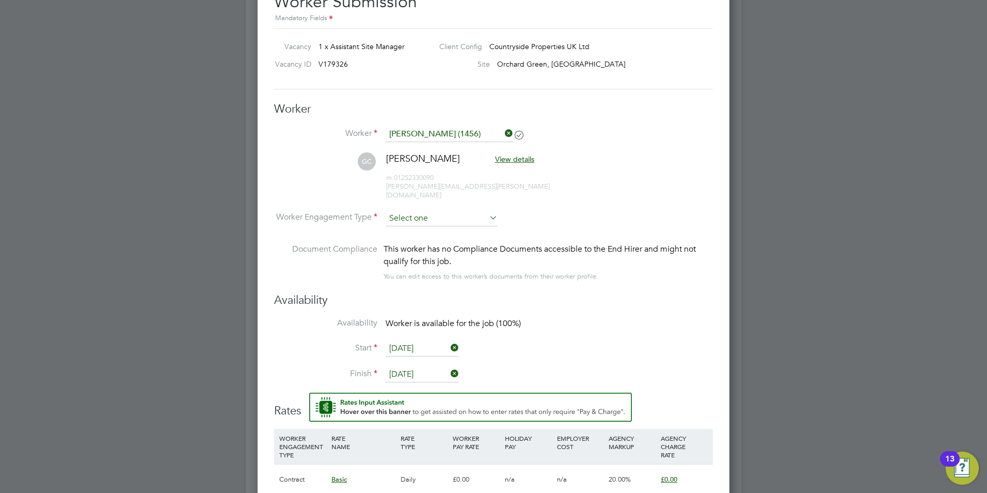
click at [437, 211] on input at bounding box center [442, 218] width 112 height 15
click at [416, 224] on li "Contract" at bounding box center [441, 223] width 113 height 13
type input "Contract"
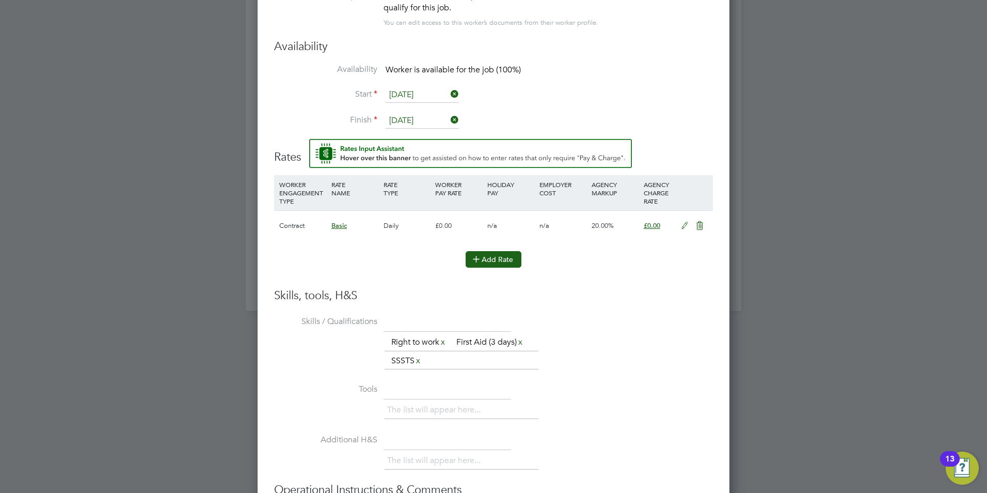
click at [496, 251] on button "Add Rate" at bounding box center [494, 259] width 56 height 17
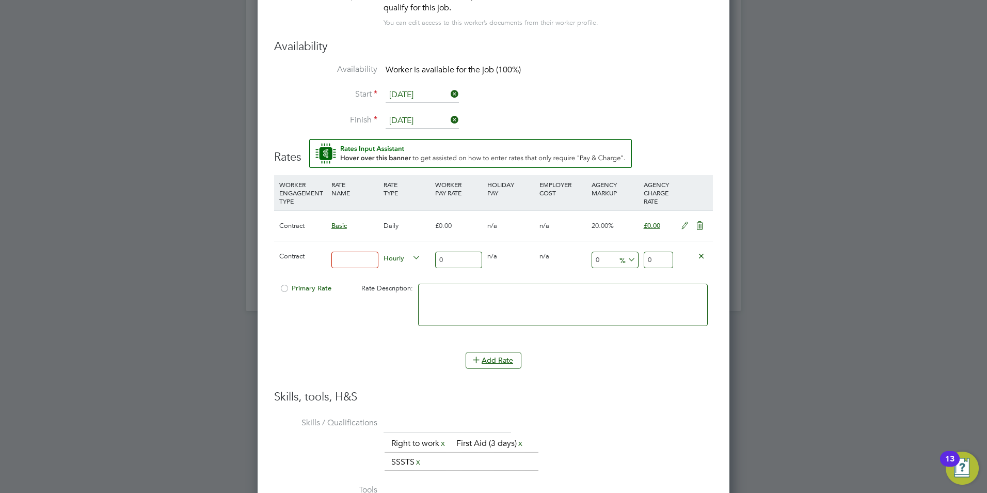
click at [359, 253] on input at bounding box center [355, 259] width 47 height 17
type input "ASM"
drag, startPoint x: 655, startPoint y: 250, endPoint x: 598, endPoint y: 247, distance: 57.4
click at [599, 246] on div "Contract ASM Hourly 0 0 n/a 0 n/a 0 0 % 0" at bounding box center [493, 260] width 439 height 38
type input "325"
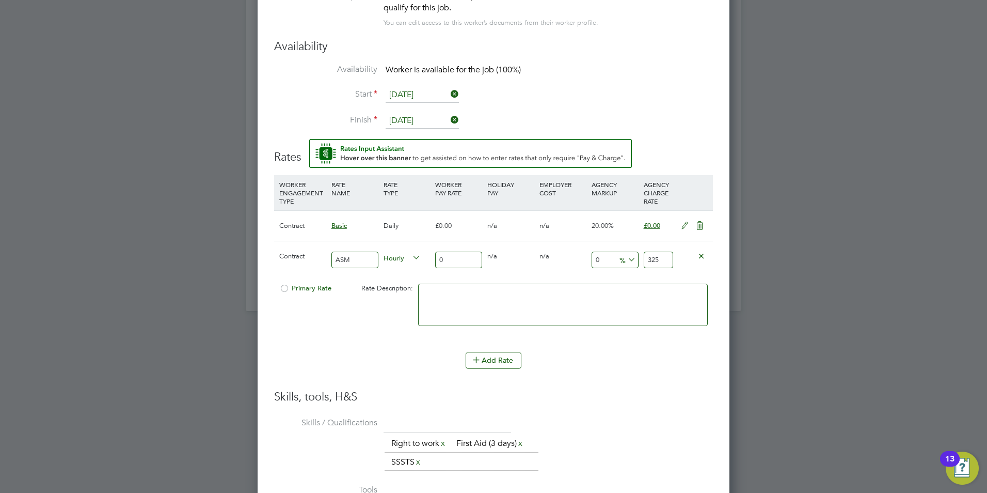
click at [648, 360] on li "Add Rate" at bounding box center [493, 365] width 439 height 27
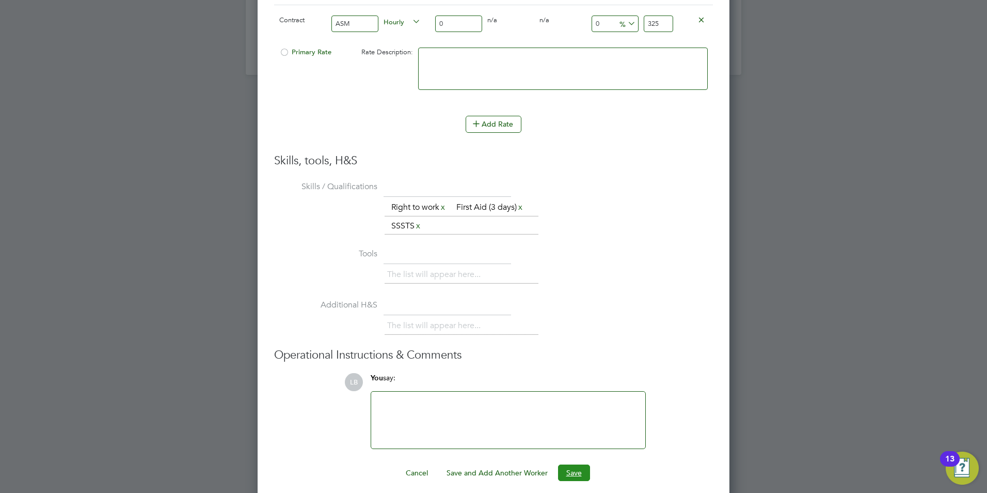
click at [574, 464] on button "Save" at bounding box center [574, 472] width 32 height 17
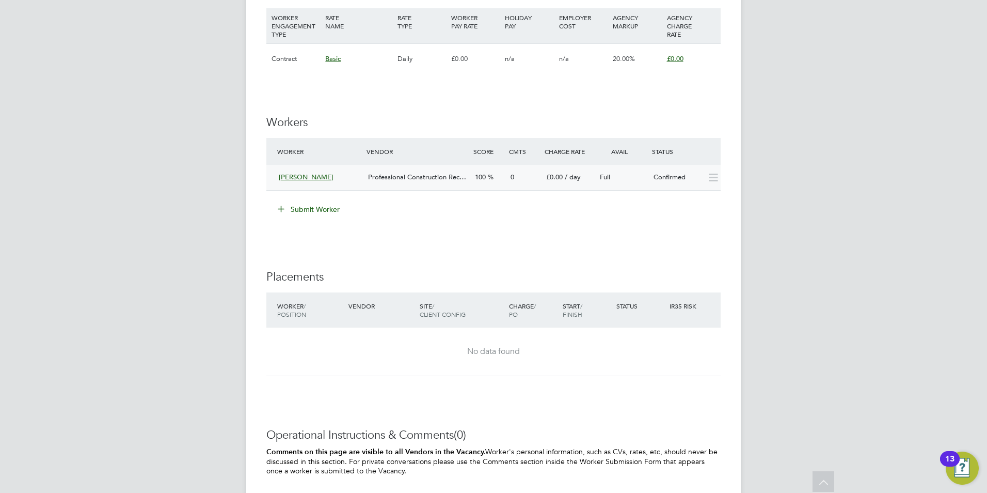
click at [711, 175] on icon at bounding box center [713, 177] width 13 height 8
click at [712, 178] on icon at bounding box center [713, 177] width 13 height 8
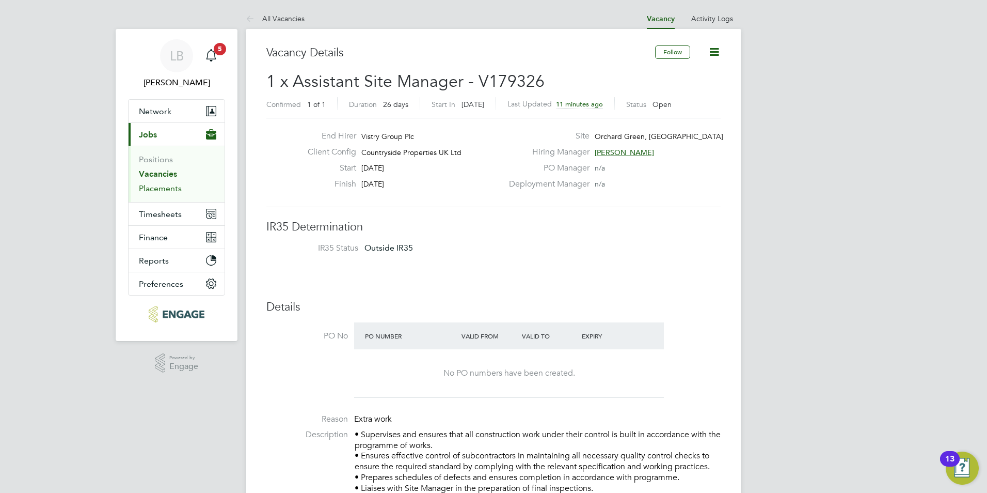
click at [163, 186] on link "Placements" at bounding box center [160, 188] width 43 height 10
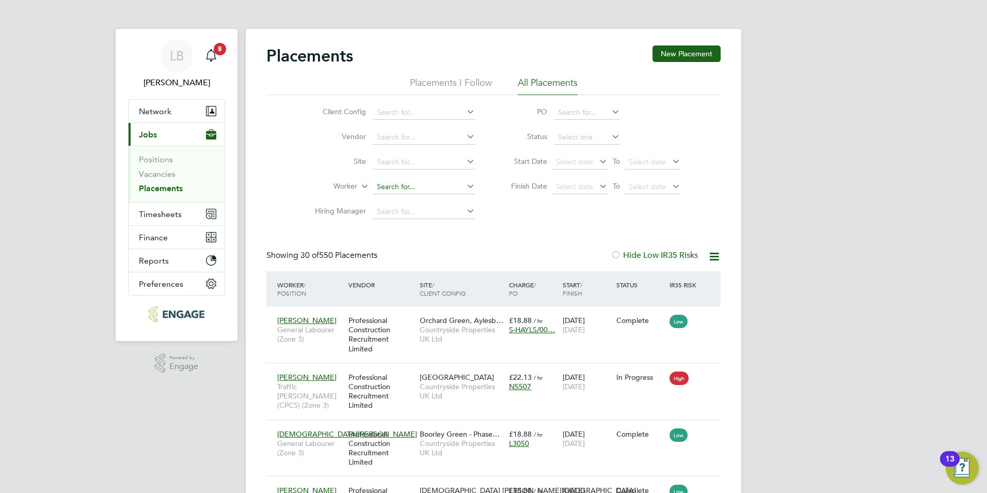
click at [388, 184] on input at bounding box center [424, 187] width 102 height 14
click at [389, 213] on b "[PERSON_NAME]" at bounding box center [407, 215] width 60 height 9
type input "[PERSON_NAME]"
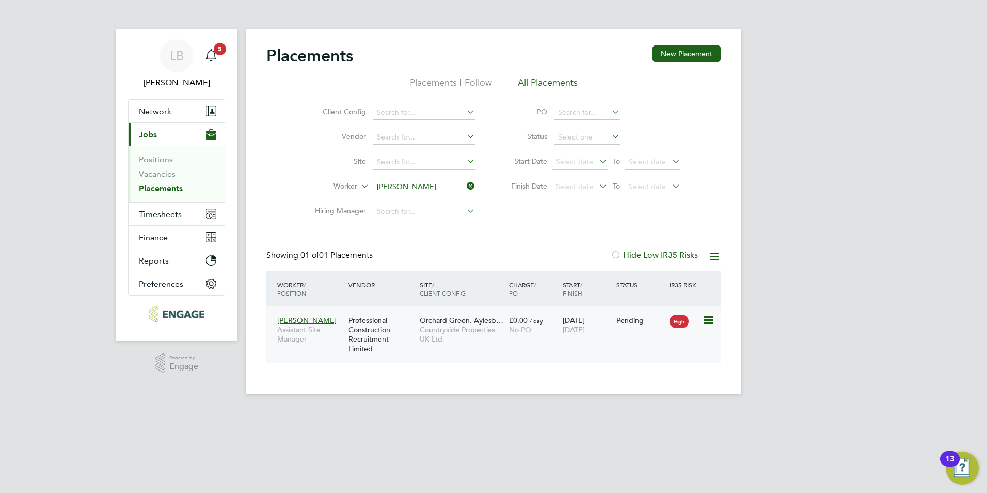
click at [711, 319] on icon at bounding box center [708, 320] width 10 height 12
click at [656, 384] on li "Start" at bounding box center [676, 384] width 73 height 14
type input "[PERSON_NAME]"
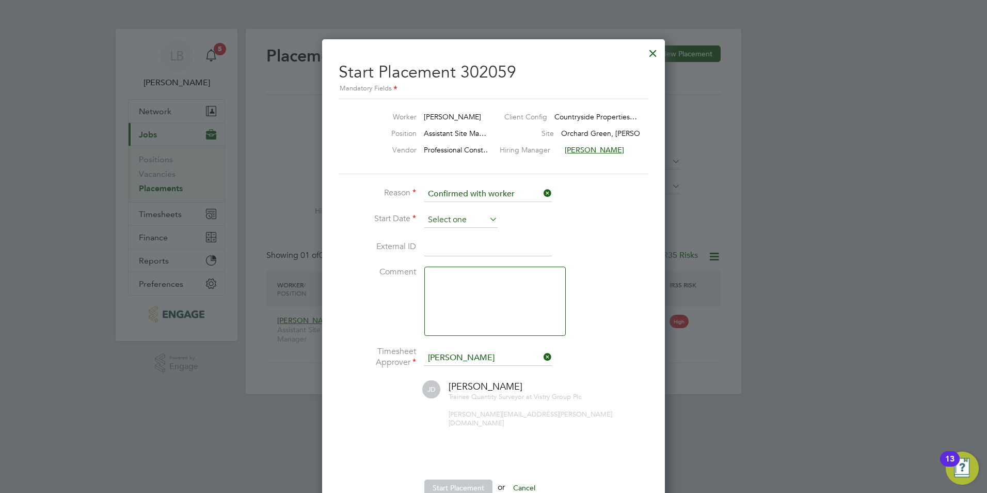
click at [478, 216] on input at bounding box center [460, 219] width 73 height 15
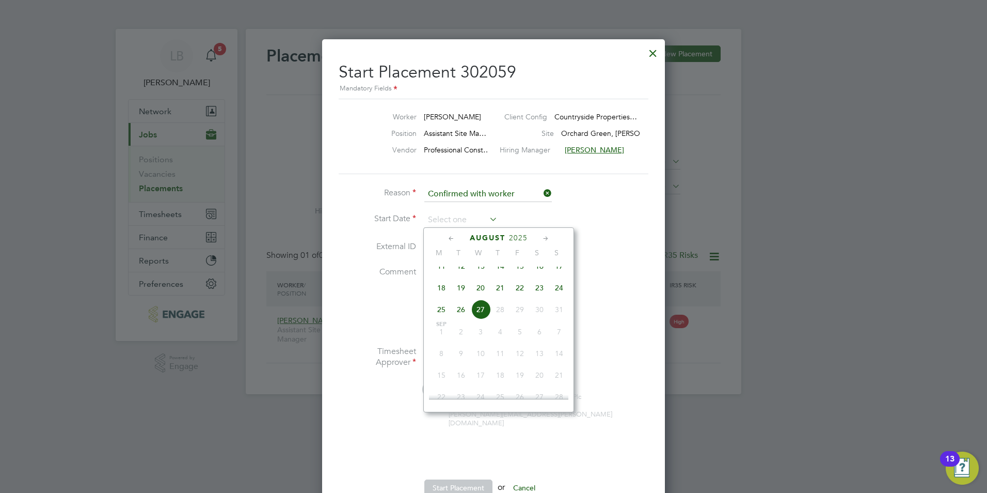
click at [436, 295] on span "18" at bounding box center [442, 288] width 20 height 20
type input "[DATE]"
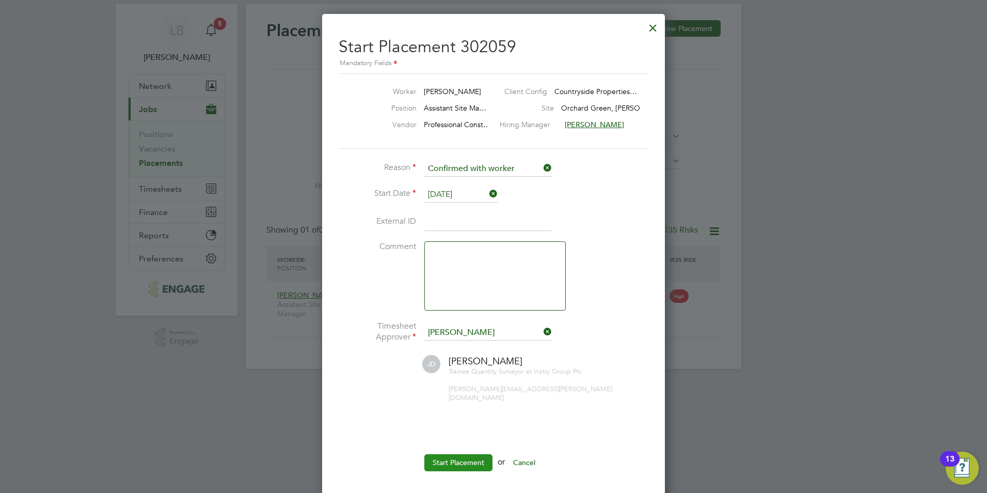
click at [460, 454] on button "Start Placement" at bounding box center [458, 462] width 68 height 17
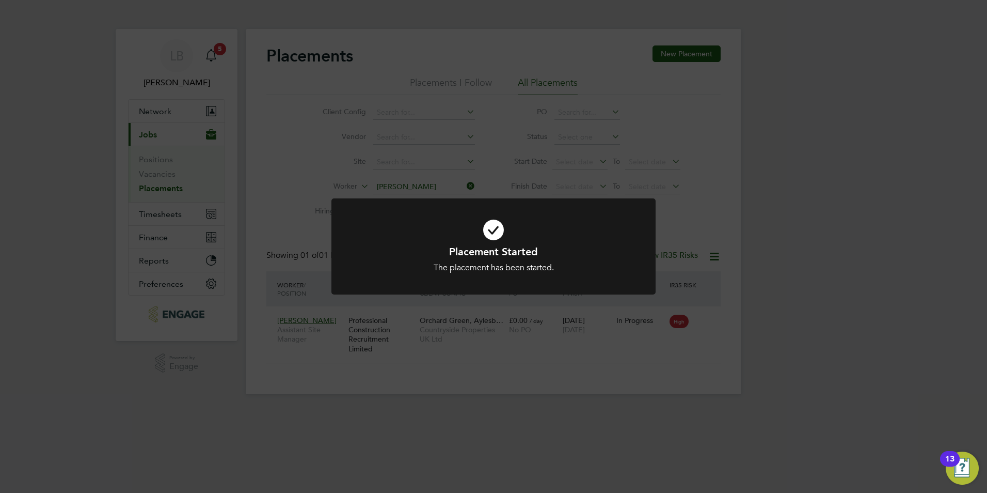
click at [491, 231] on icon at bounding box center [493, 230] width 269 height 40
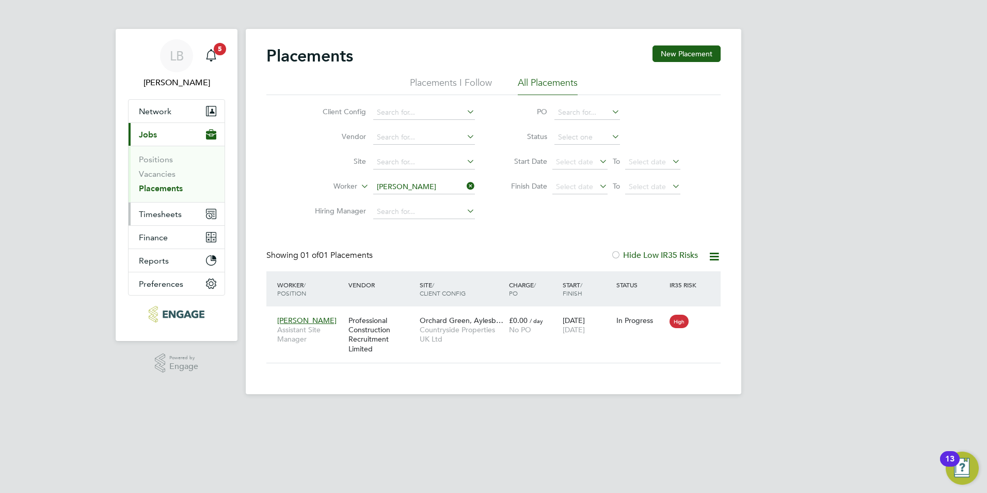
click at [161, 213] on span "Timesheets" at bounding box center [160, 214] width 43 height 10
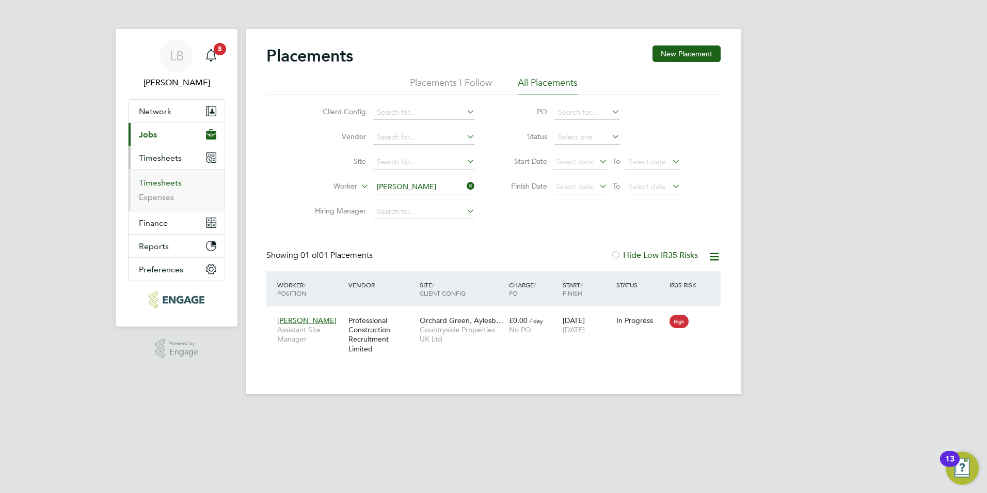
click at [165, 182] on link "Timesheets" at bounding box center [160, 183] width 43 height 10
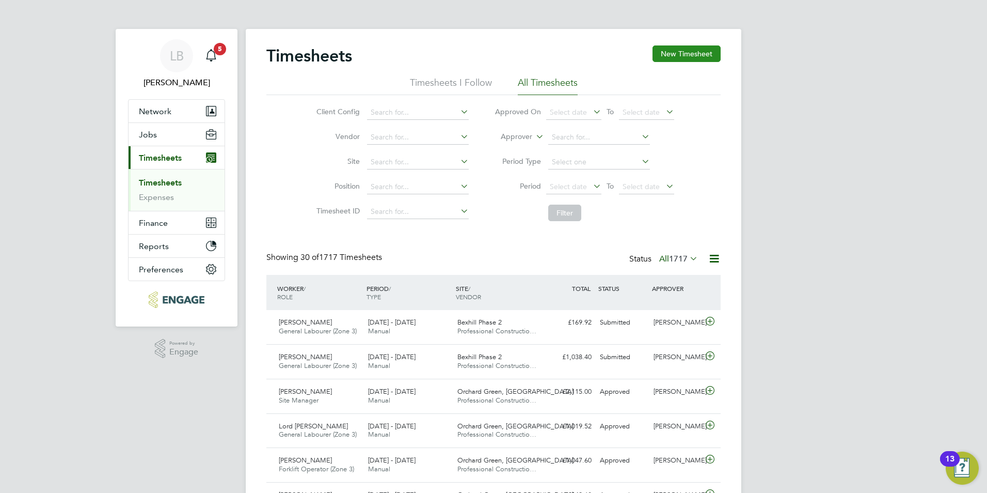
click at [702, 57] on button "New Timesheet" at bounding box center [687, 53] width 68 height 17
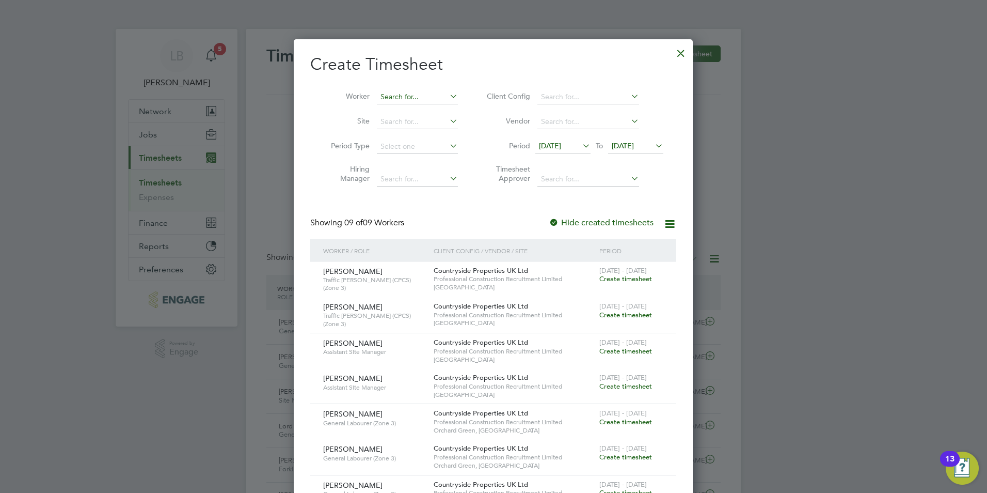
click at [409, 98] on input at bounding box center [417, 97] width 81 height 14
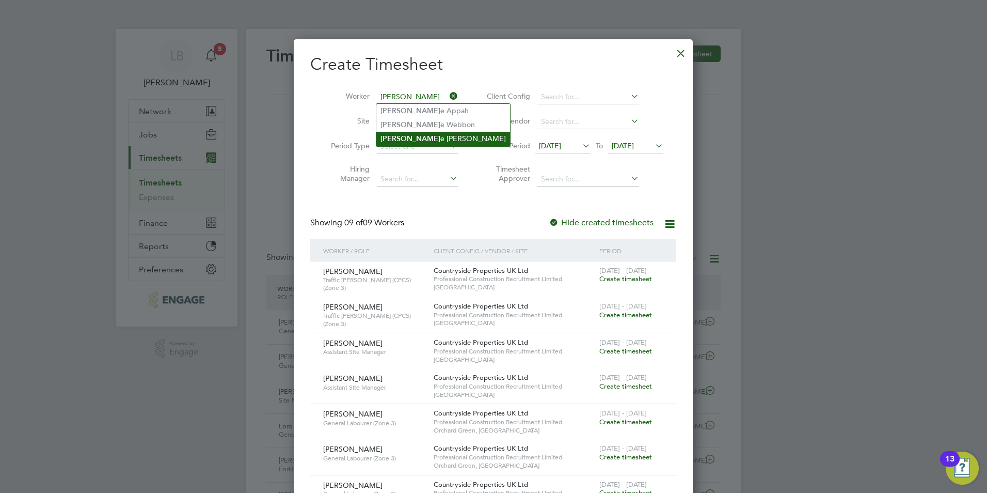
click at [405, 132] on li "[PERSON_NAME]" at bounding box center [443, 139] width 134 height 14
type input "[PERSON_NAME]"
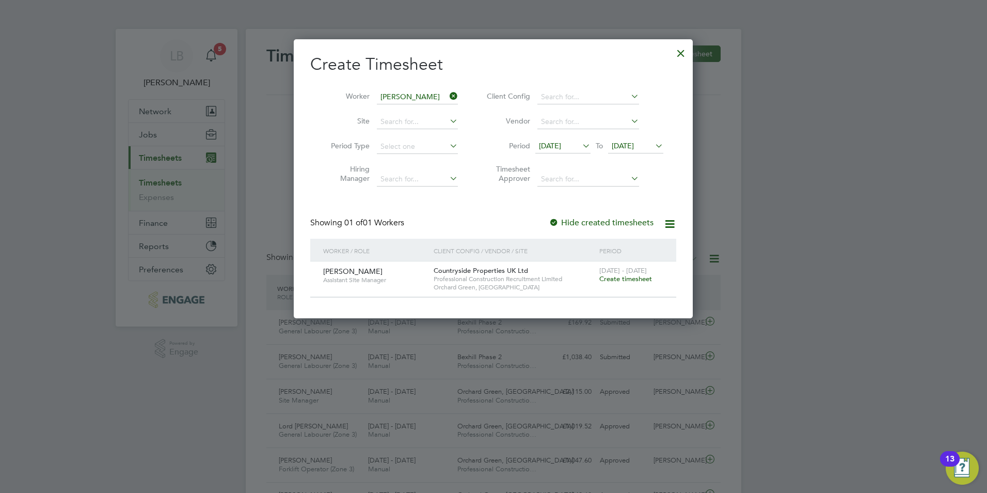
click at [632, 275] on span "Create timesheet" at bounding box center [625, 278] width 53 height 9
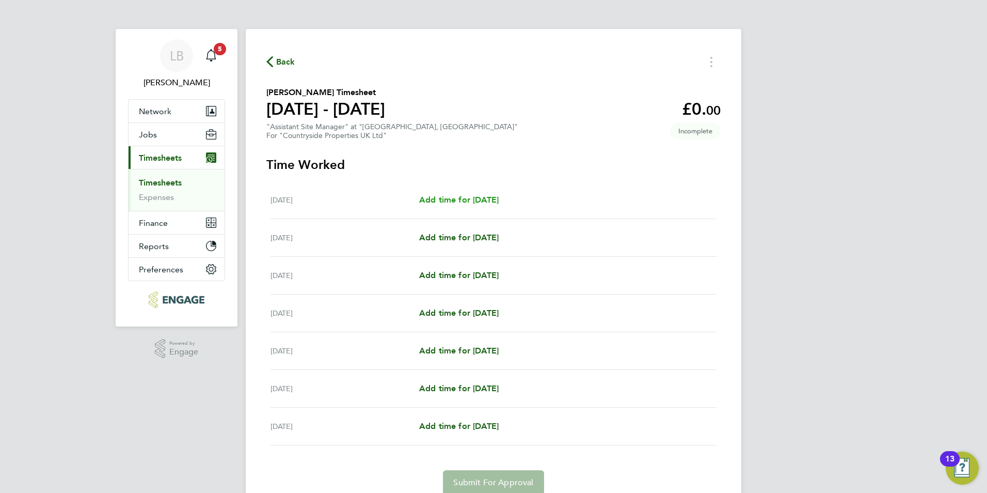
click at [474, 200] on span "Add time for [DATE]" at bounding box center [459, 200] width 80 height 10
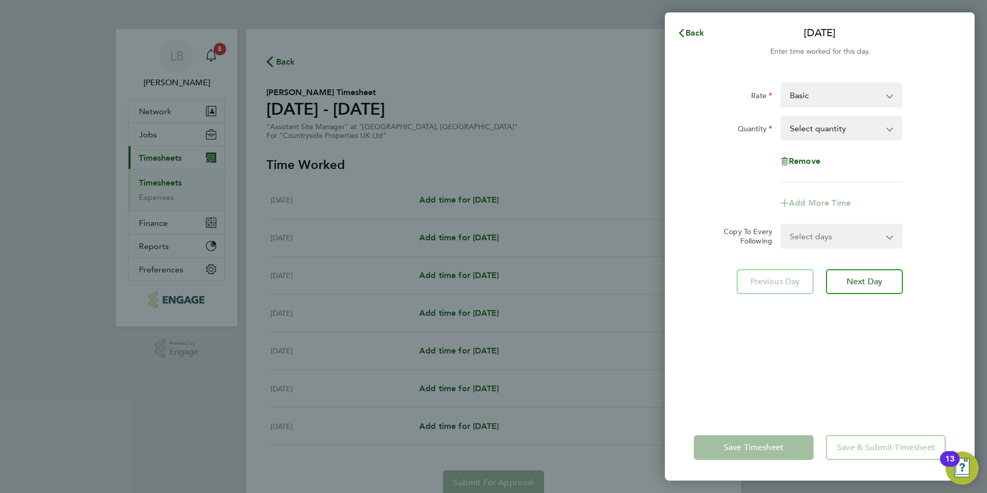
click at [814, 128] on select "Select quantity 0.5 1" at bounding box center [835, 128] width 107 height 23
select select "1"
click at [782, 117] on select "Select quantity 0.5 1" at bounding box center [835, 128] width 107 height 23
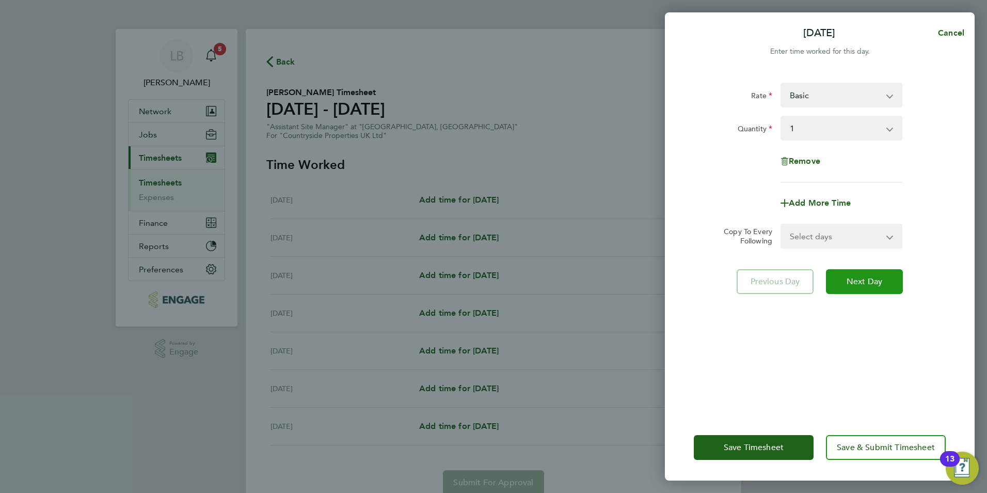
click at [858, 282] on span "Next Day" at bounding box center [865, 281] width 36 height 10
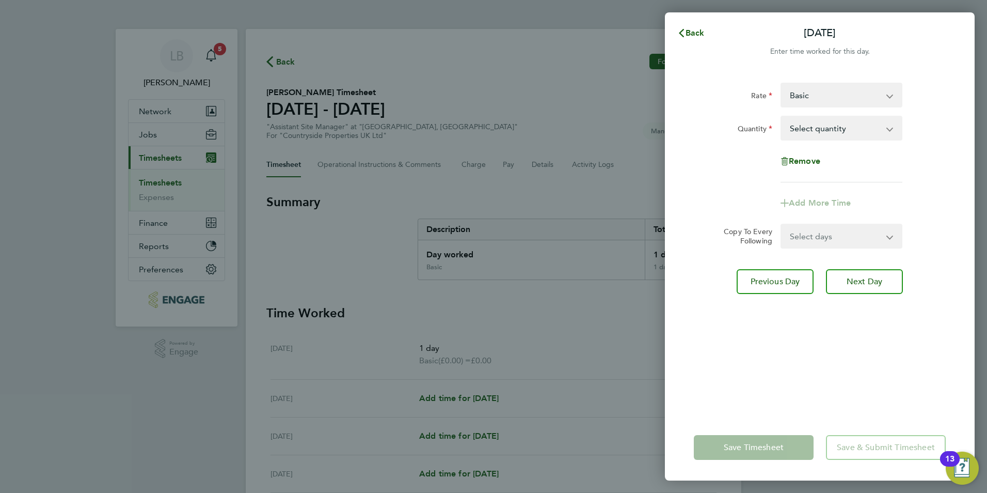
click at [809, 129] on select "Select quantity 0.5 1" at bounding box center [835, 128] width 107 height 23
select select "1"
click at [782, 117] on select "Select quantity 0.5 1" at bounding box center [835, 128] width 107 height 23
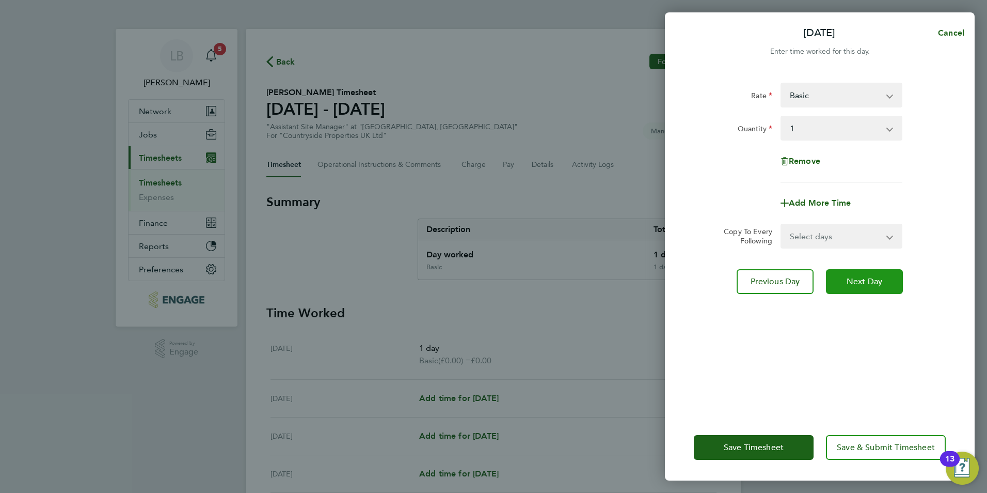
click at [857, 285] on span "Next Day" at bounding box center [865, 281] width 36 height 10
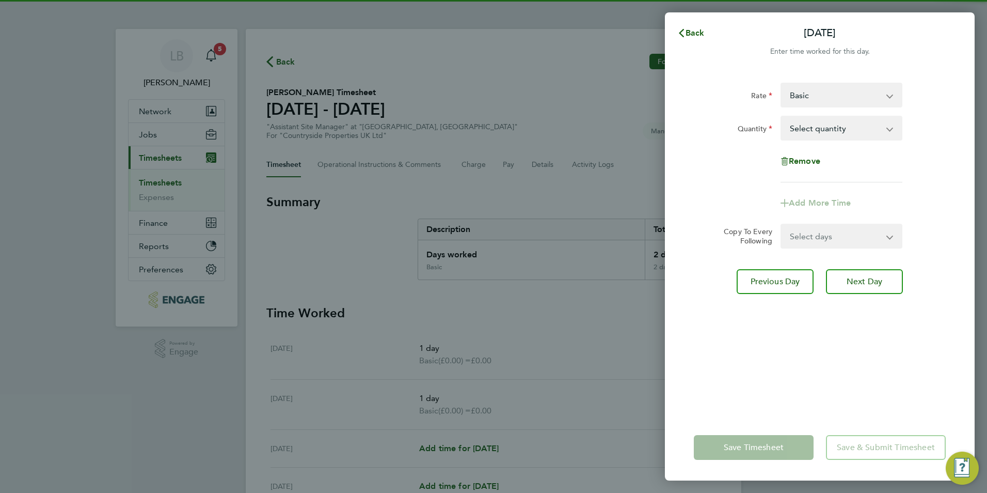
drag, startPoint x: 814, startPoint y: 131, endPoint x: 812, endPoint y: 138, distance: 7.0
click at [814, 132] on select "Select quantity 0.5 1" at bounding box center [835, 128] width 107 height 23
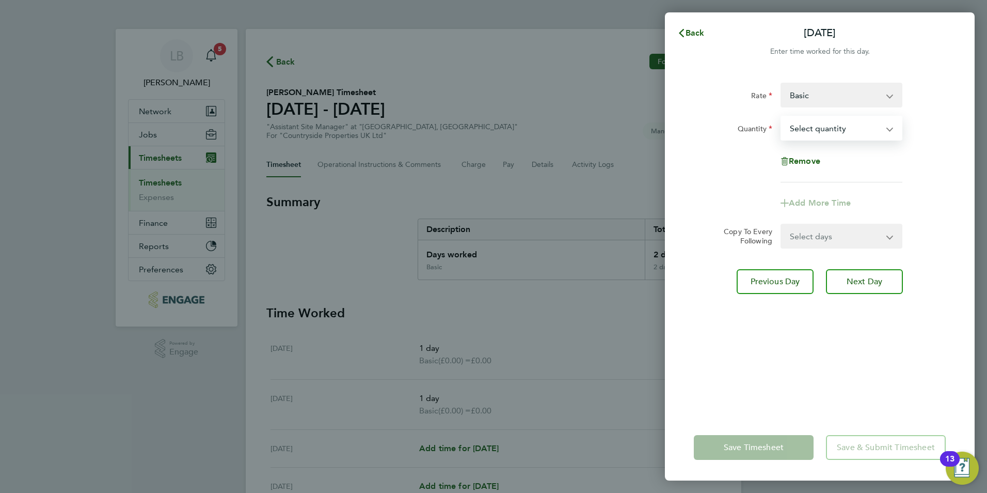
select select "1"
click at [782, 117] on select "Select quantity 0.5 1" at bounding box center [835, 128] width 107 height 23
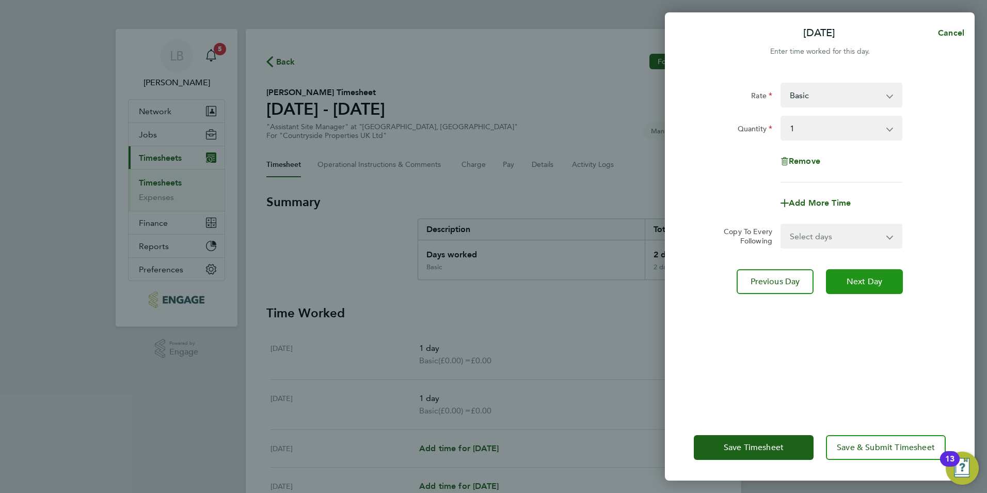
click at [863, 282] on span "Next Day" at bounding box center [865, 281] width 36 height 10
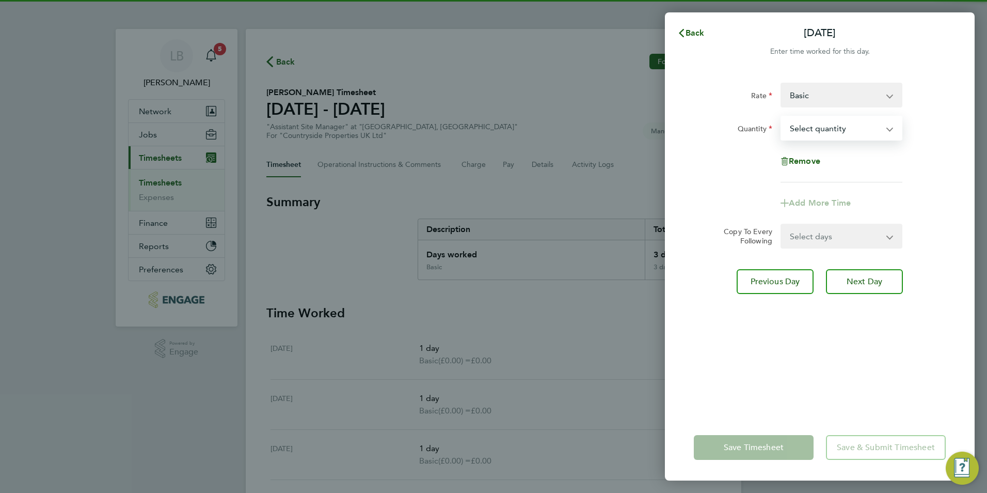
click at [807, 132] on select "Select quantity 0.5 1" at bounding box center [835, 128] width 107 height 23
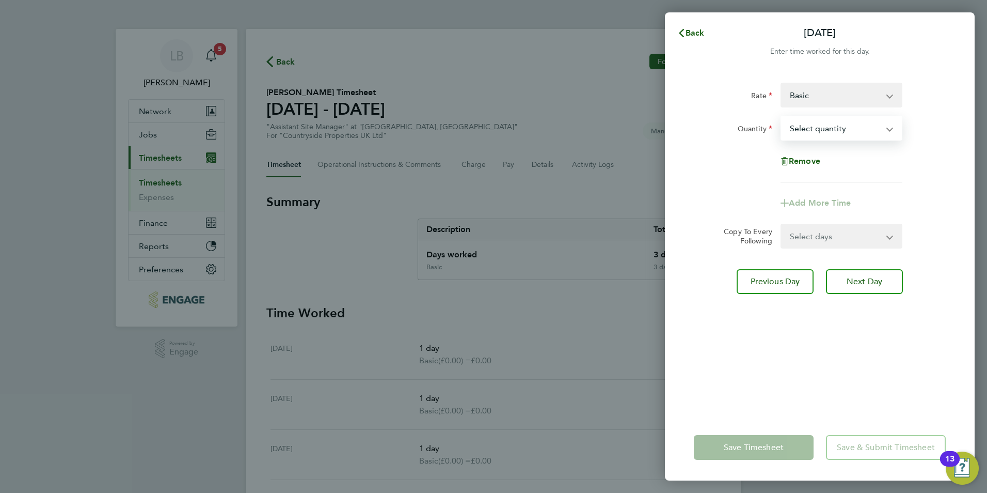
select select "1"
click at [782, 117] on select "Select quantity 0.5 1" at bounding box center [835, 128] width 107 height 23
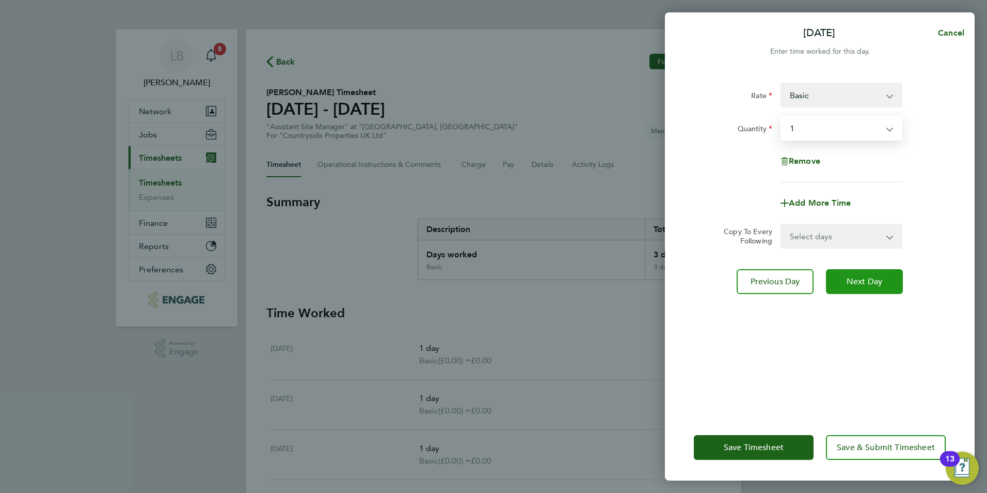
click at [871, 283] on span "Next Day" at bounding box center [865, 281] width 36 height 10
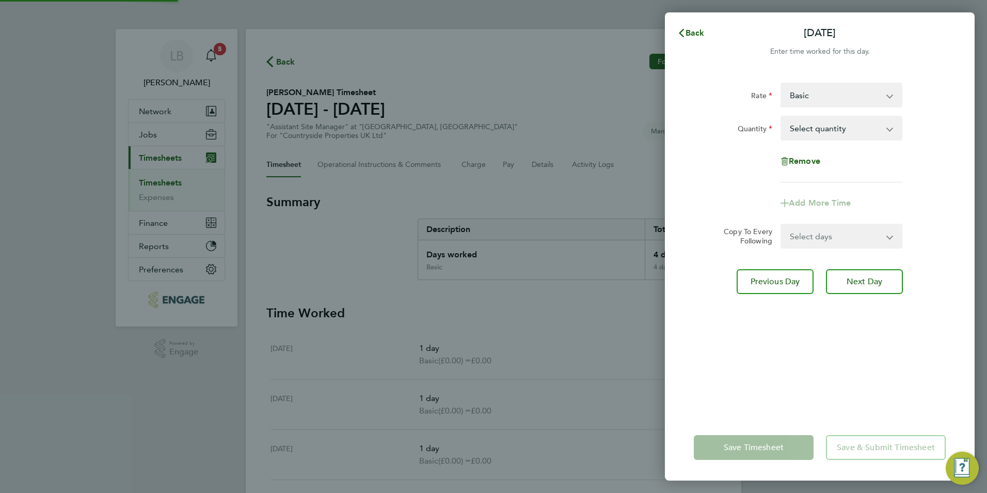
click at [823, 124] on select "Select quantity 0.5 1" at bounding box center [835, 128] width 107 height 23
select select "1"
click at [782, 117] on select "Select quantity 0.5 1" at bounding box center [835, 128] width 107 height 23
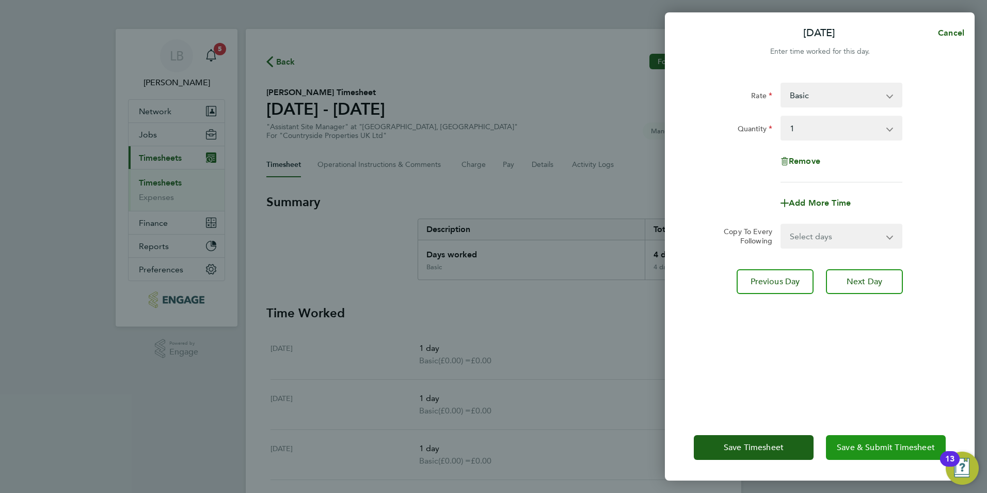
click at [849, 448] on span "Save & Submit Timesheet" at bounding box center [886, 447] width 98 height 10
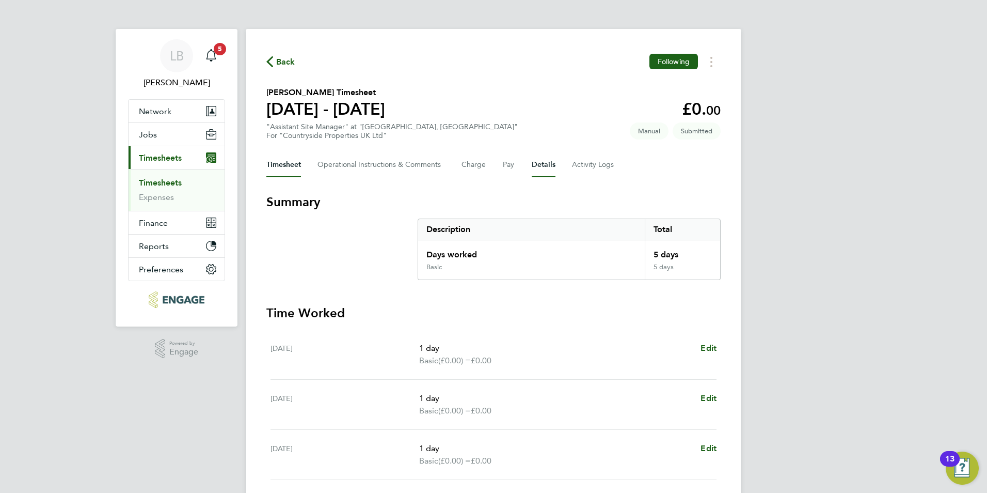
click at [540, 169] on button "Details" at bounding box center [544, 164] width 24 height 25
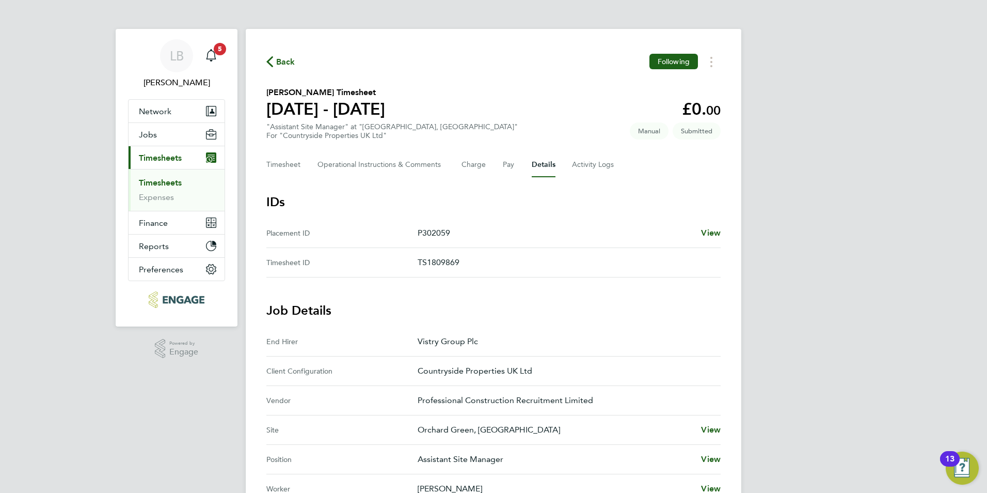
click at [284, 62] on span "Back" at bounding box center [285, 62] width 19 height 12
